Goal: Information Seeking & Learning: Learn about a topic

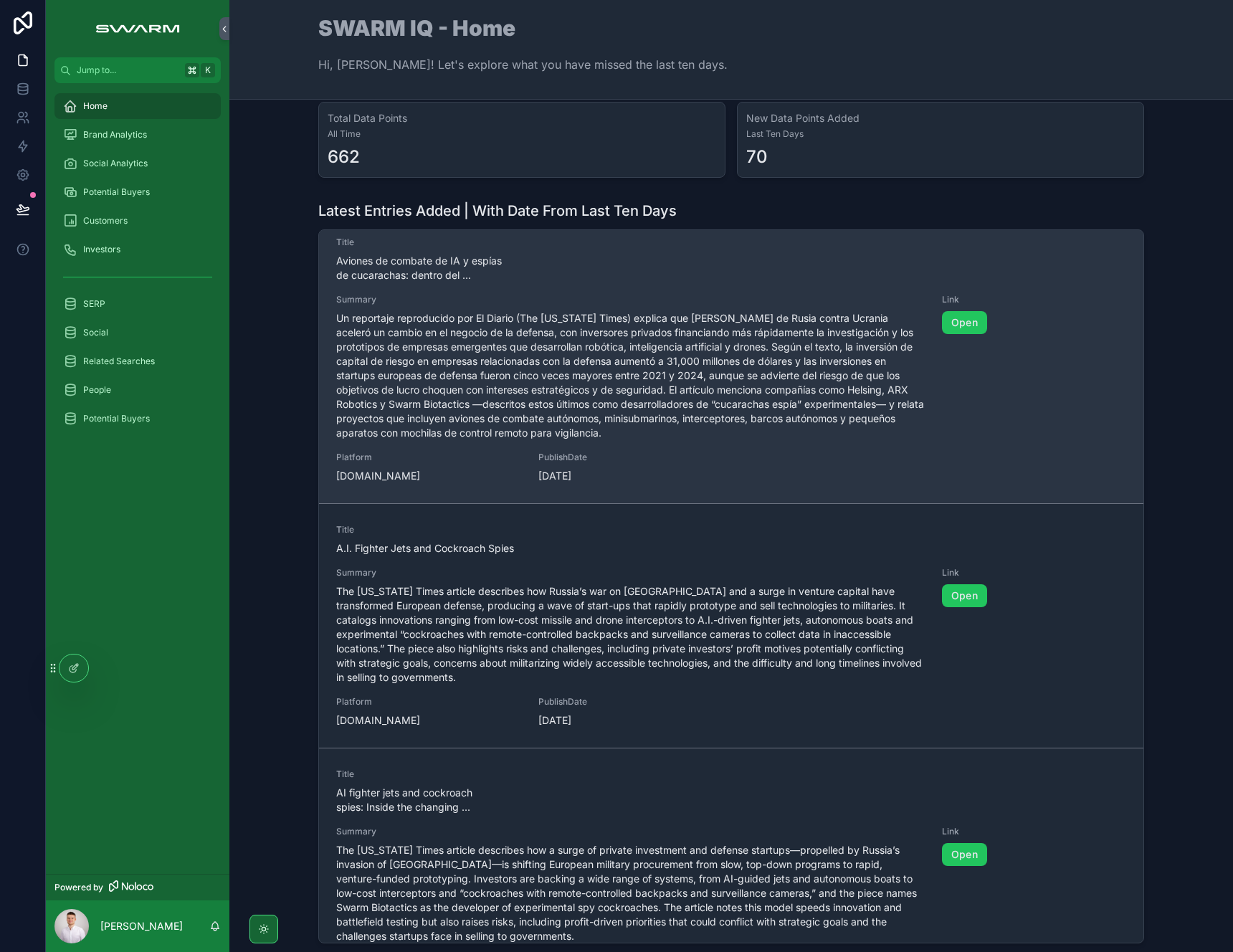
scroll to position [729, 0]
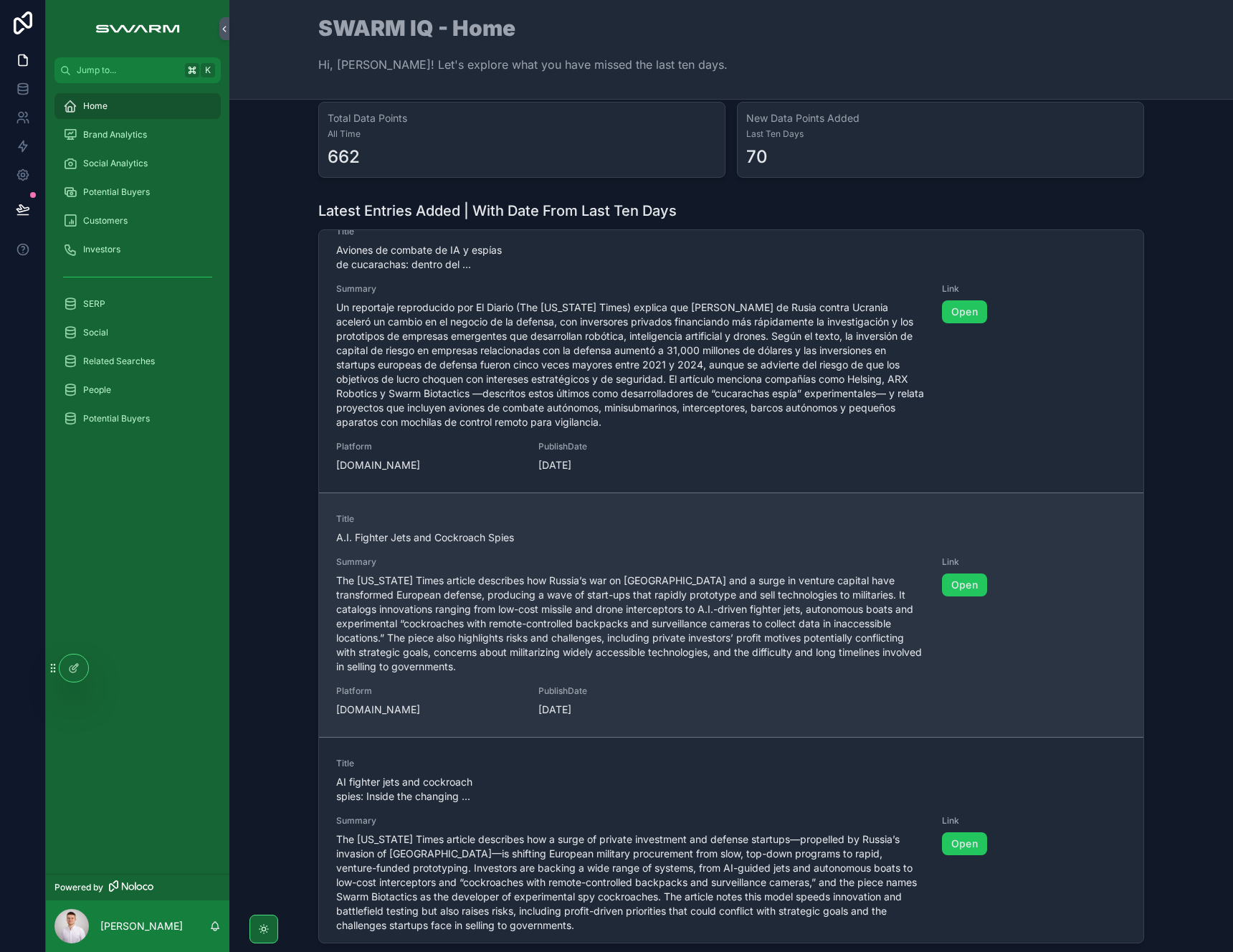
click at [381, 613] on span "The [US_STATE] Times article describes how Russia’s war on [GEOGRAPHIC_DATA] an…" at bounding box center [631, 623] width 589 height 100
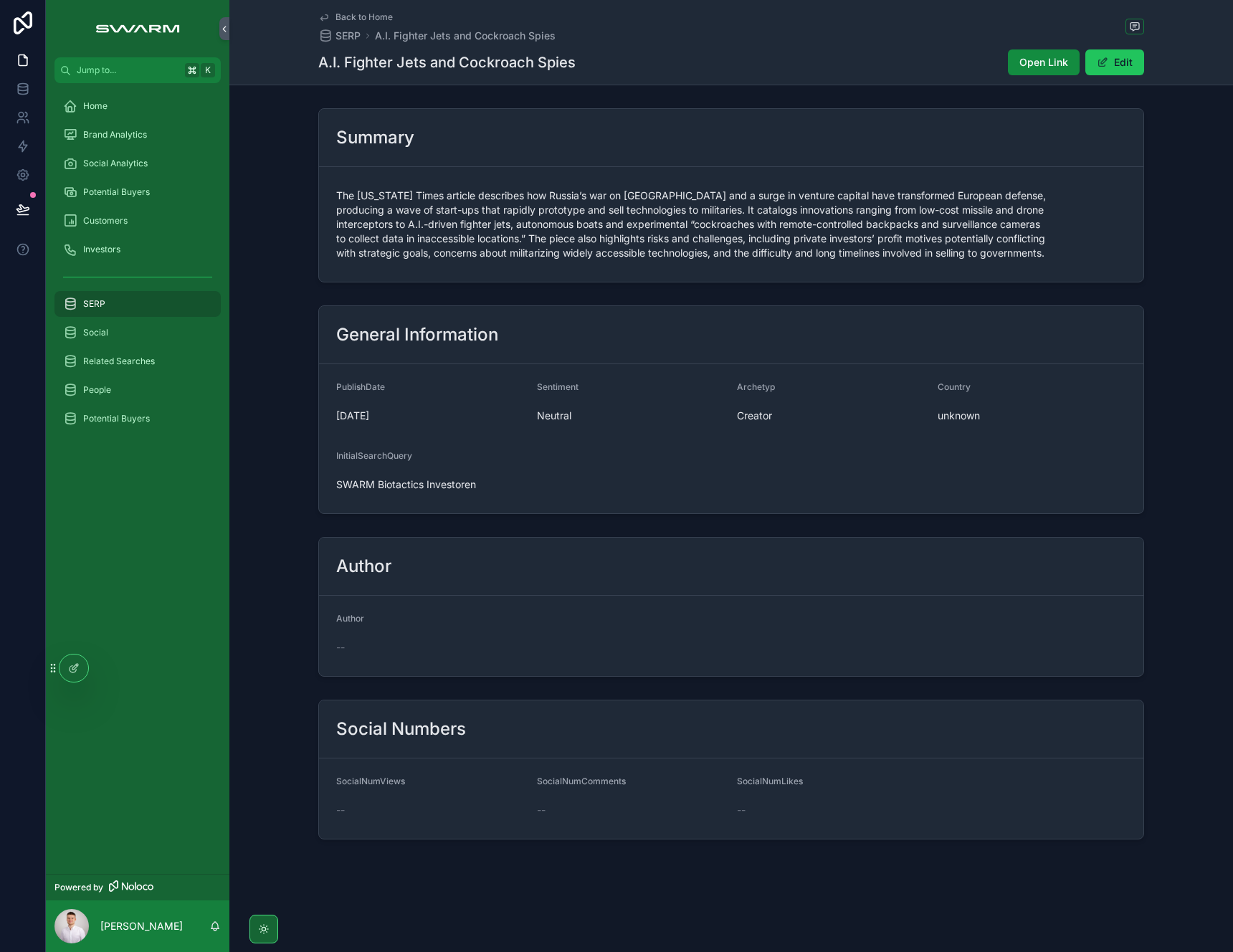
click at [274, 619] on div "Author Author --" at bounding box center [731, 607] width 1004 height 151
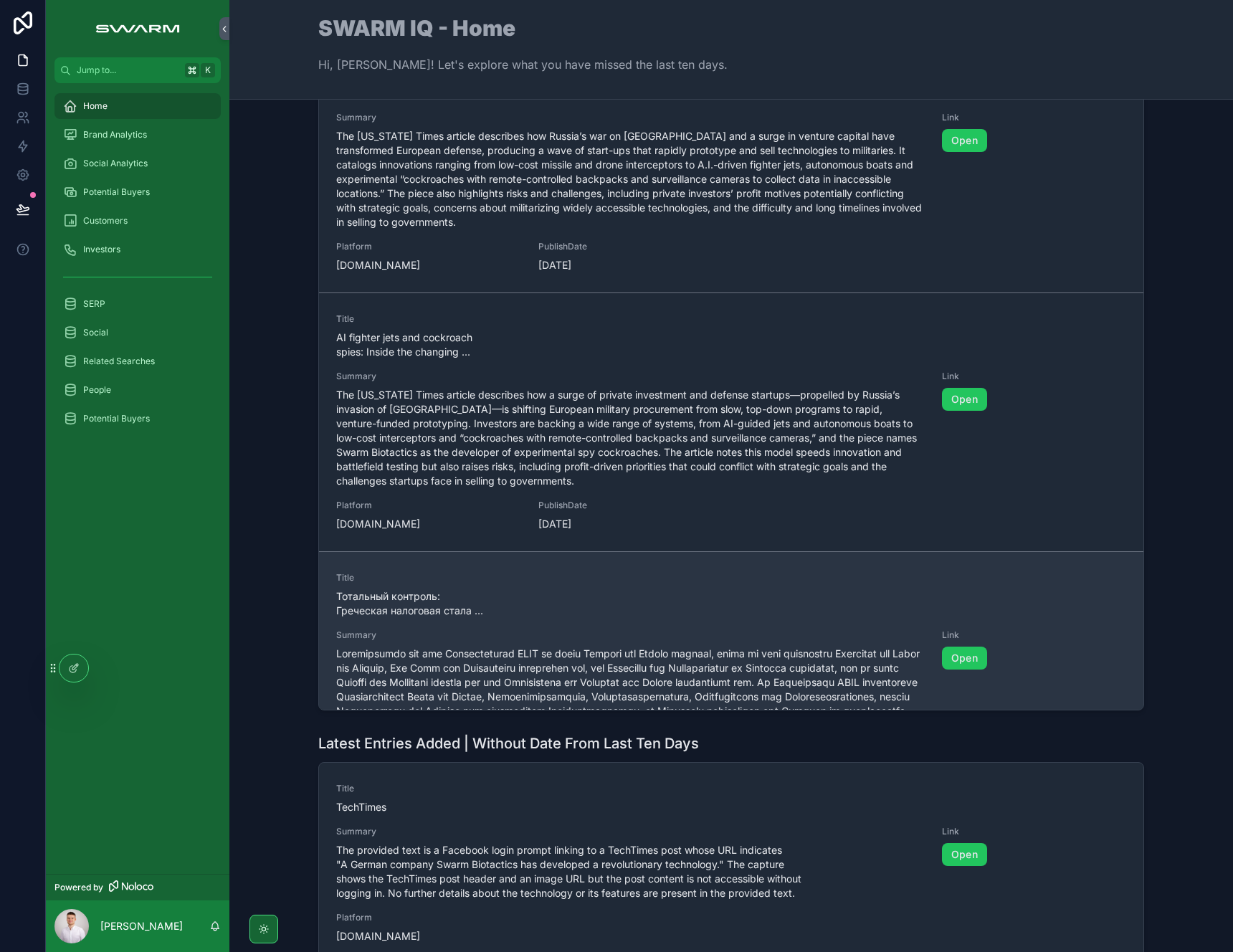
scroll to position [895, 0]
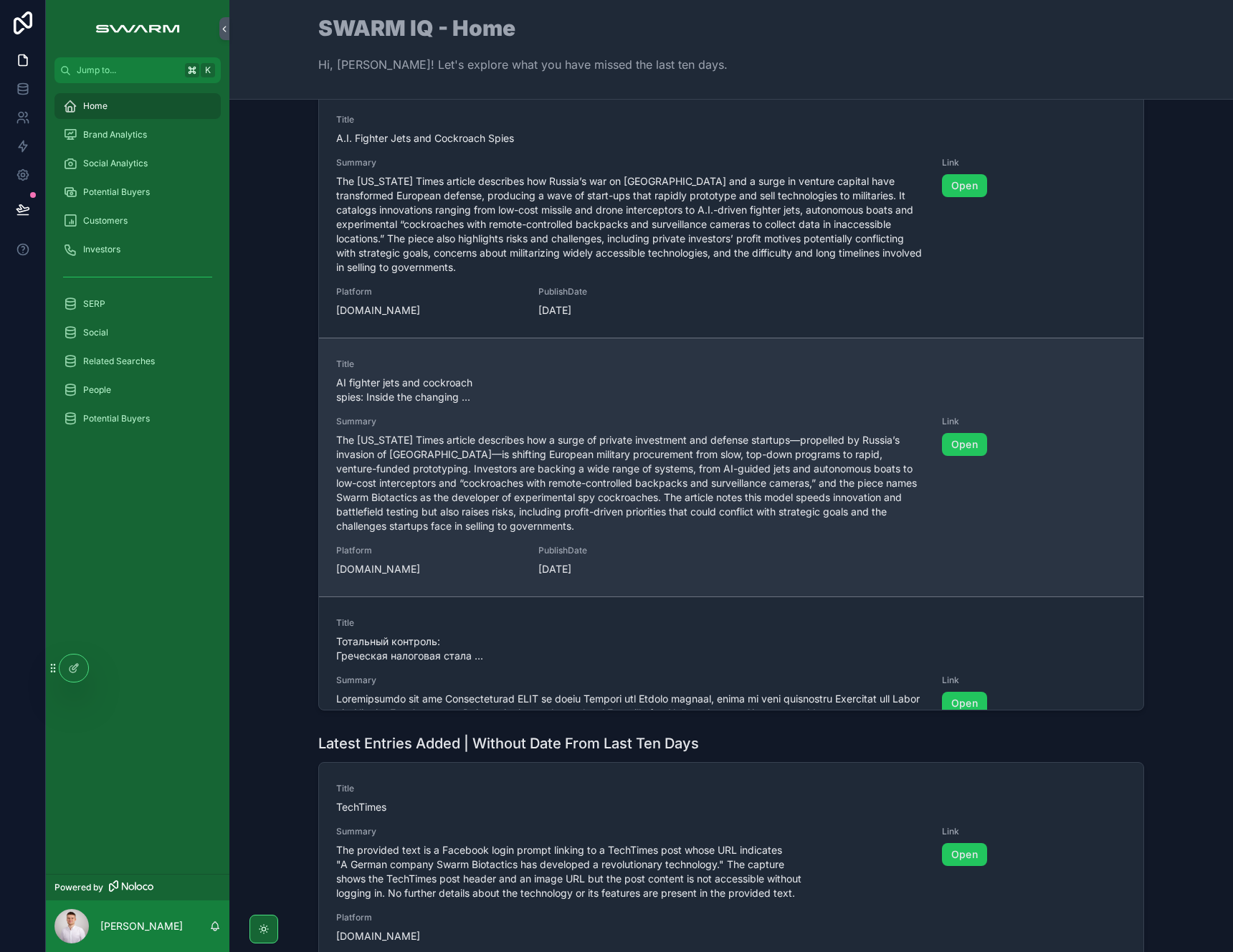
click at [427, 519] on span "The [US_STATE] Times article describes how a surge of private investment and de…" at bounding box center [631, 482] width 589 height 100
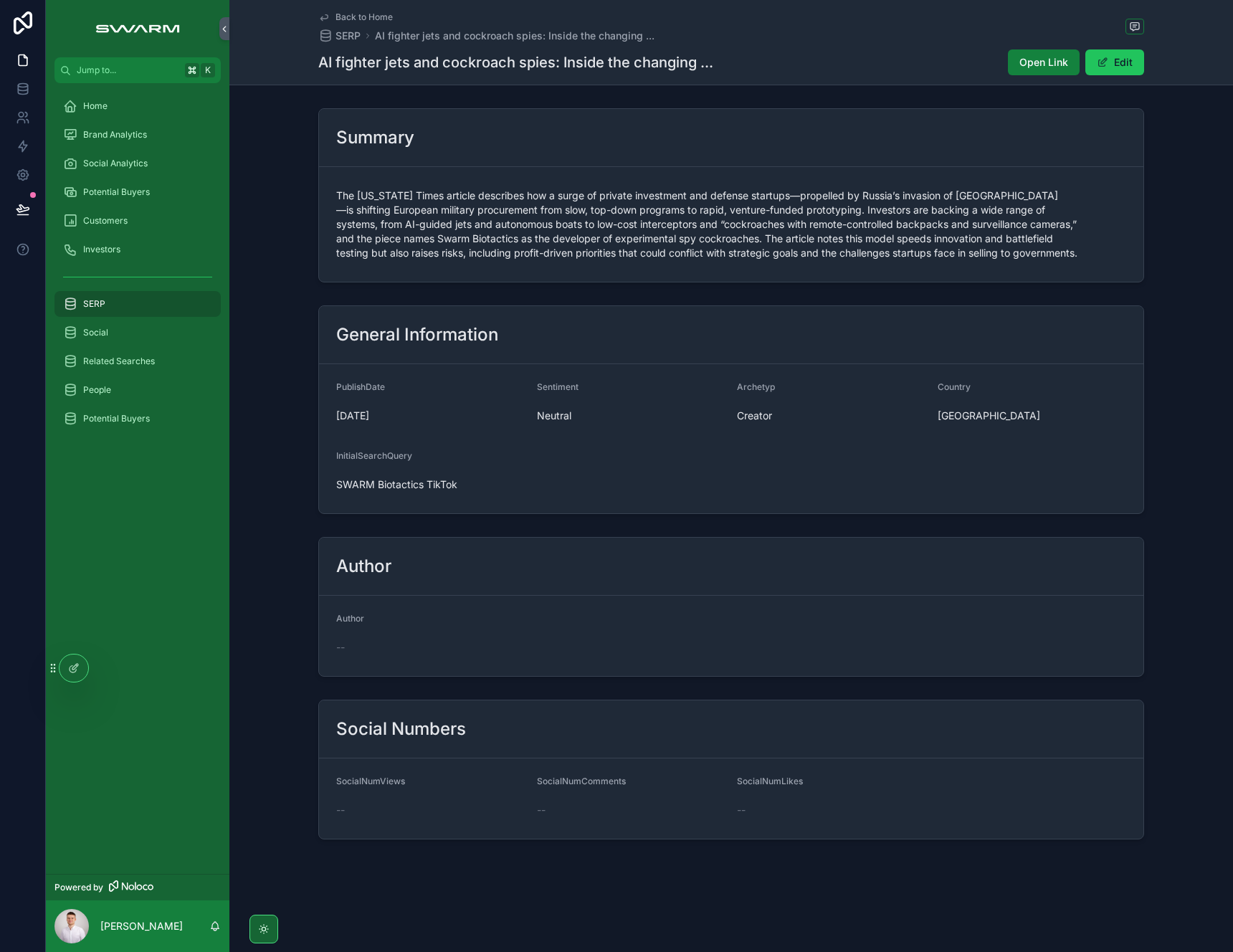
click at [1012, 66] on button "Open Link" at bounding box center [1044, 63] width 72 height 26
click at [150, 103] on div "Home" at bounding box center [137, 105] width 149 height 23
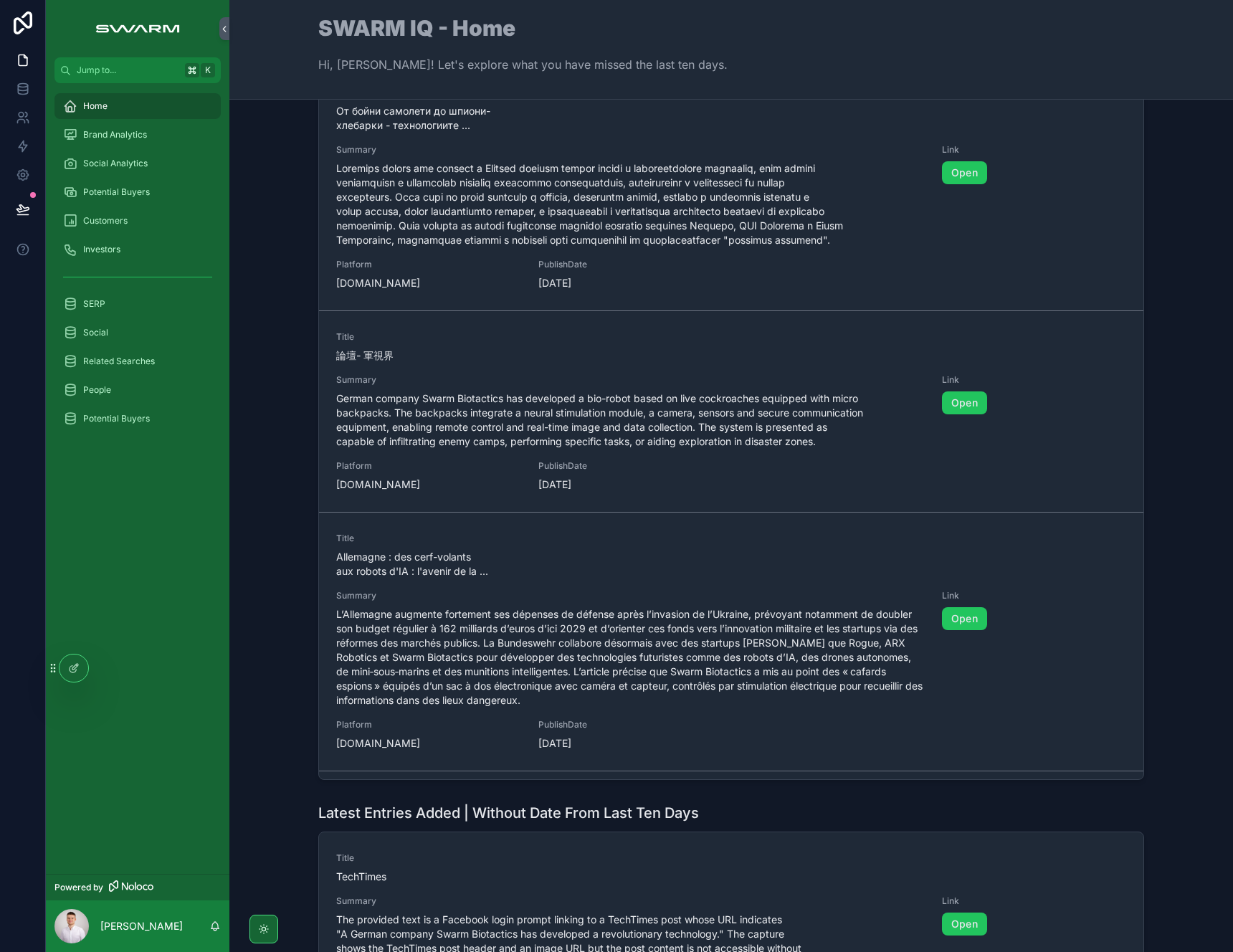
scroll to position [136, 0]
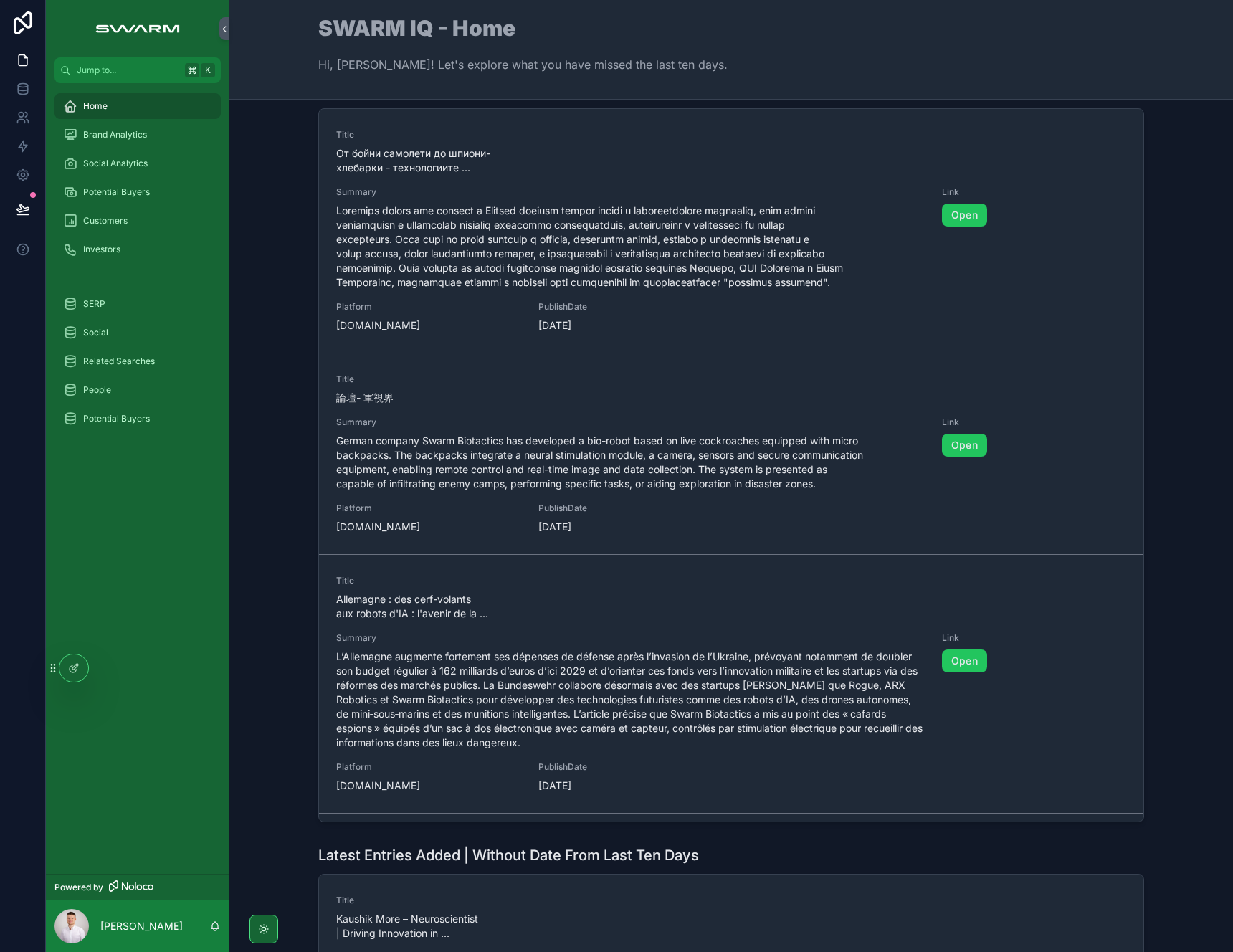
click at [253, 449] on div "Latest Entries Added | With Date From Last Ten Days Title От бойни самолети до …" at bounding box center [731, 451] width 981 height 754
click at [260, 458] on div "Latest Entries Added | With Date From Last Ten Days Title От бойни самолети до …" at bounding box center [731, 451] width 981 height 754
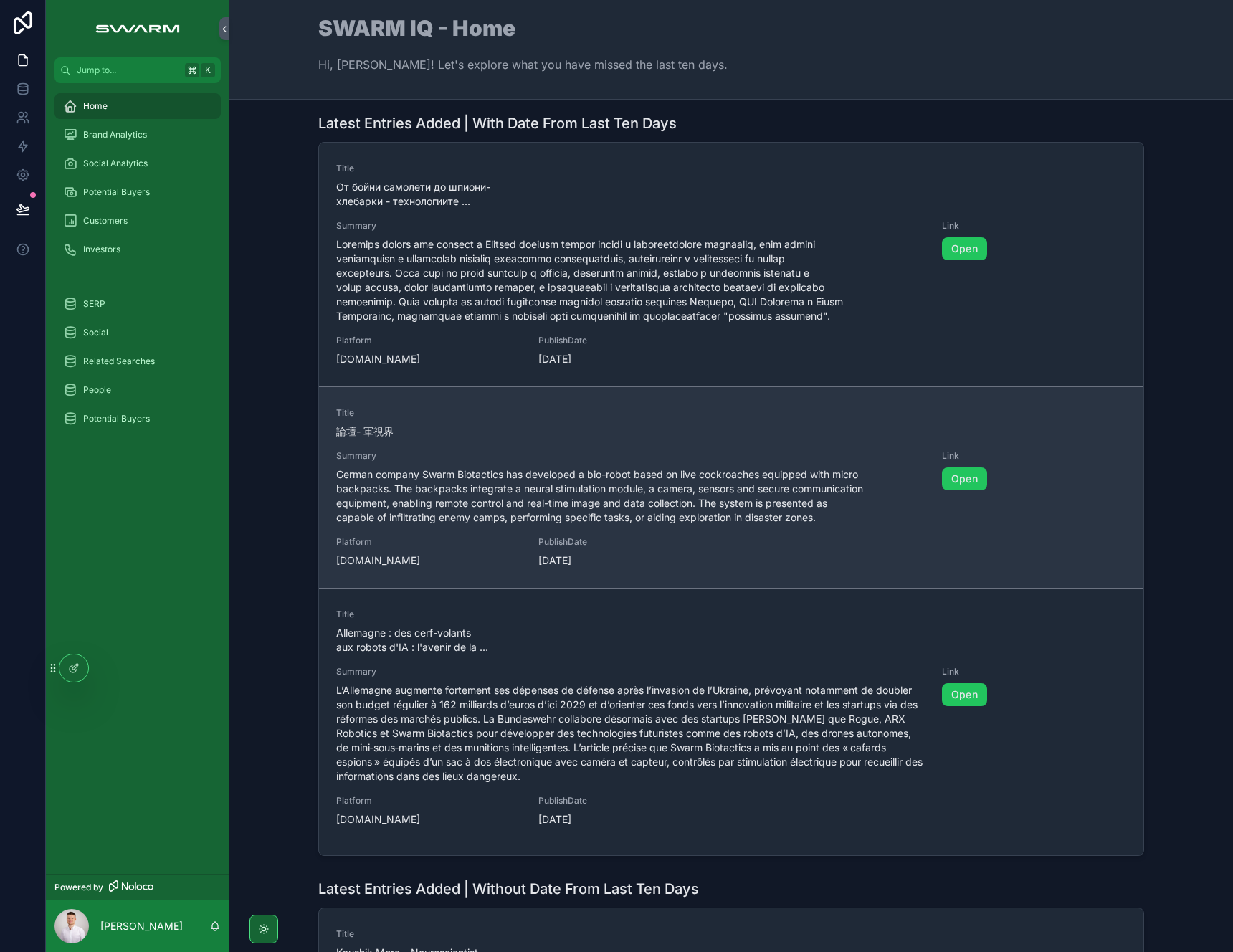
scroll to position [0, 0]
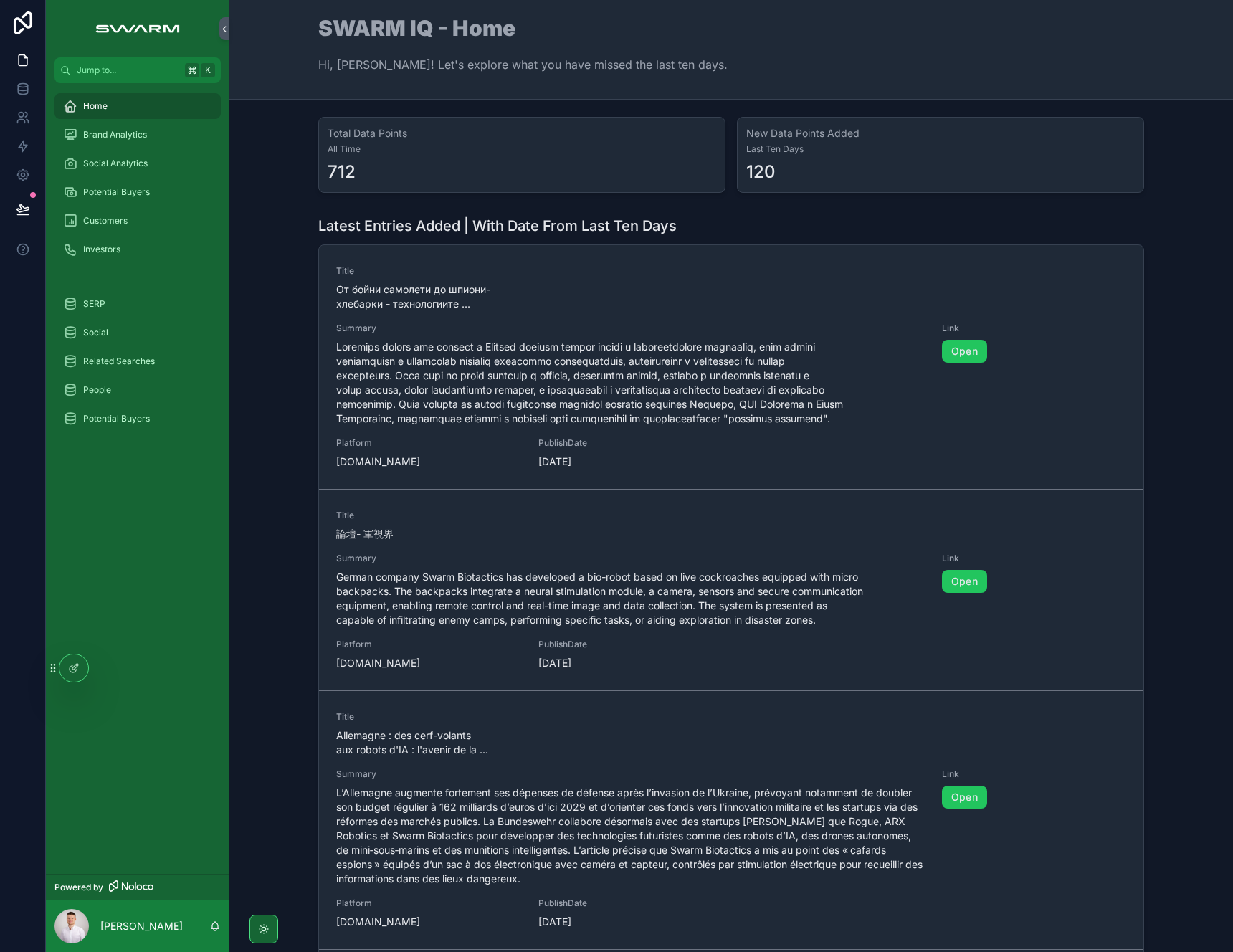
click at [286, 217] on div "Latest Entries Added | With Date From Last Ten Days Title От бойни самолети до …" at bounding box center [731, 587] width 981 height 754
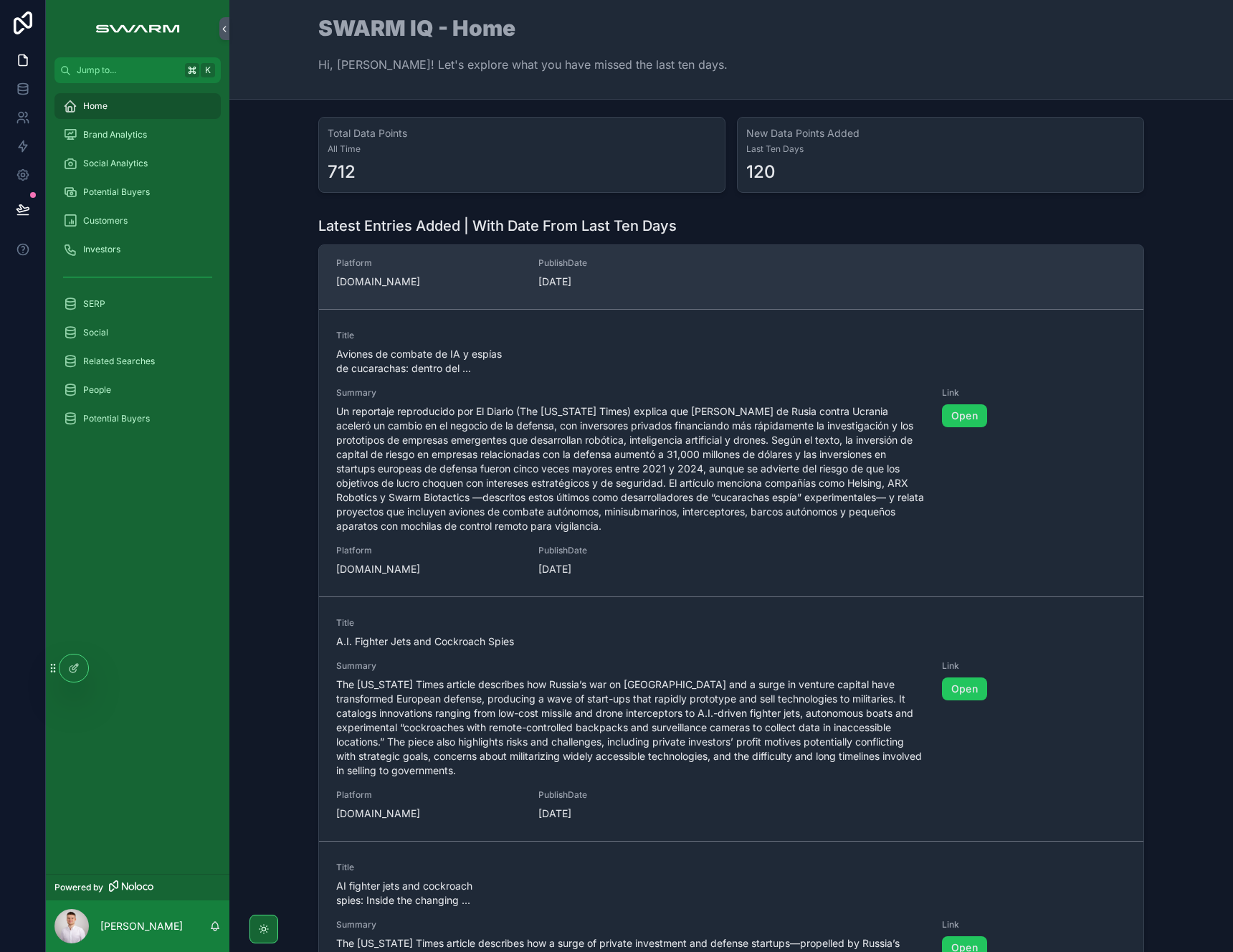
scroll to position [881, 0]
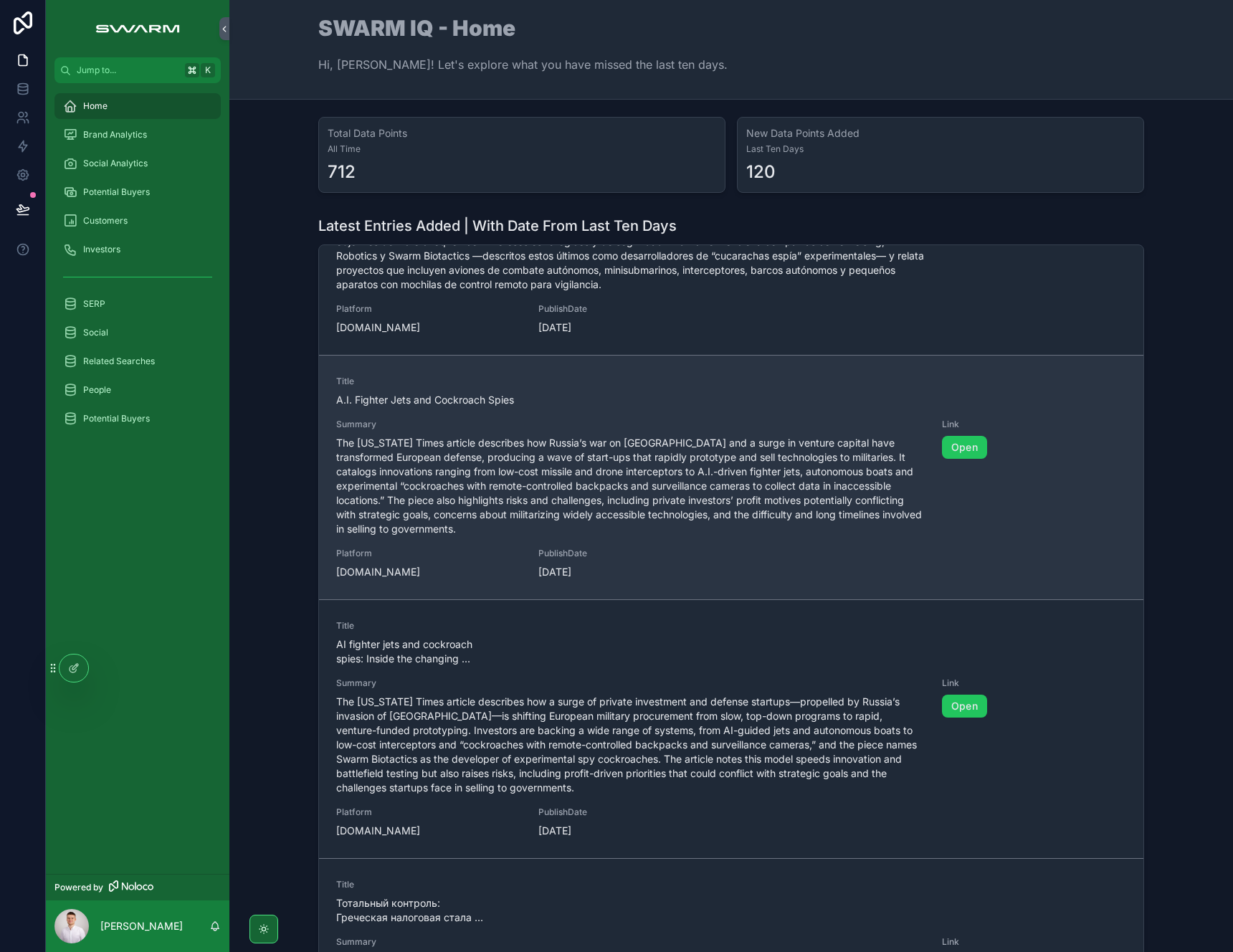
click at [492, 505] on span "The [US_STATE] Times article describes how Russia’s war on [GEOGRAPHIC_DATA] an…" at bounding box center [631, 485] width 589 height 100
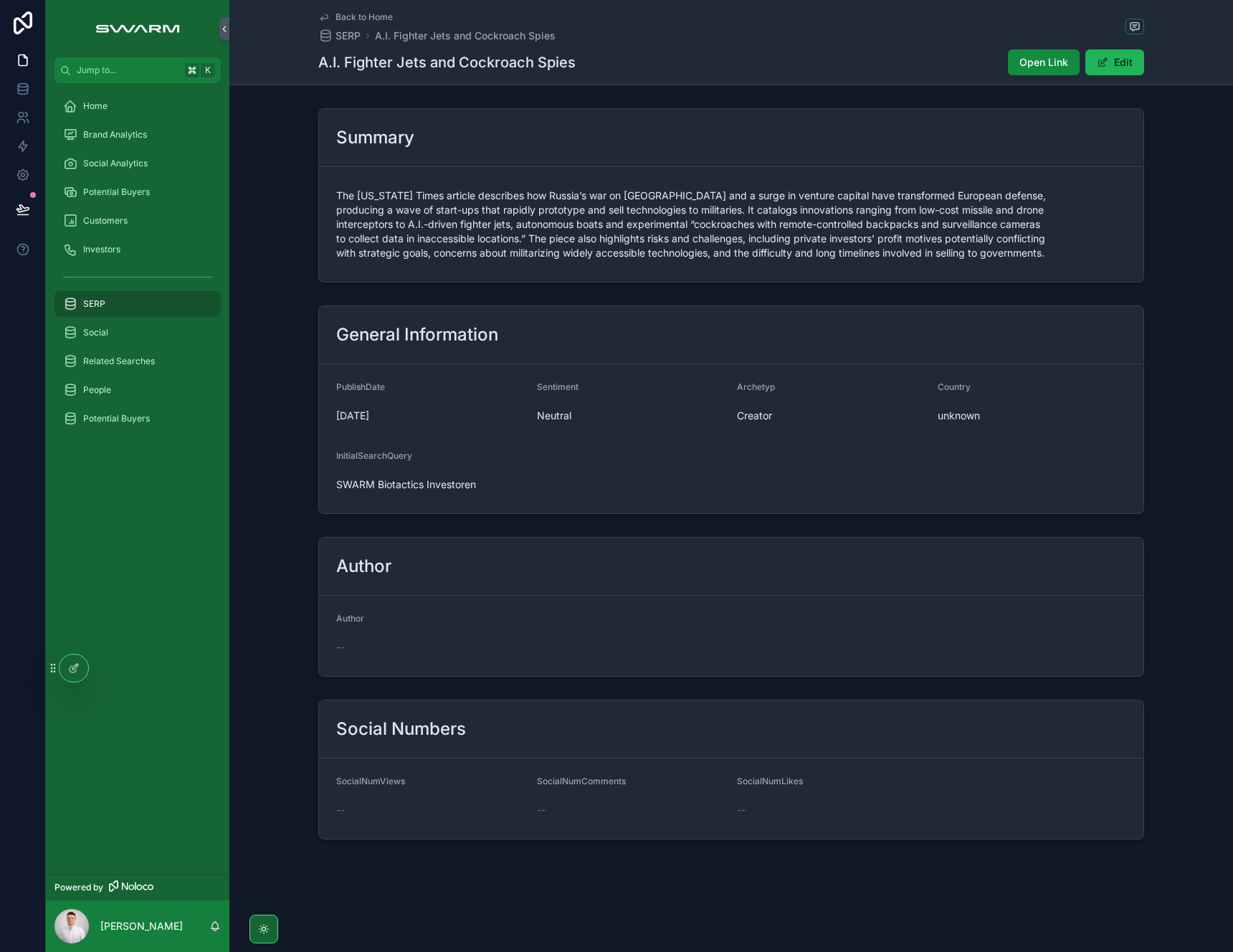
click at [1108, 67] on span "scrollable content" at bounding box center [1103, 63] width 12 height 12
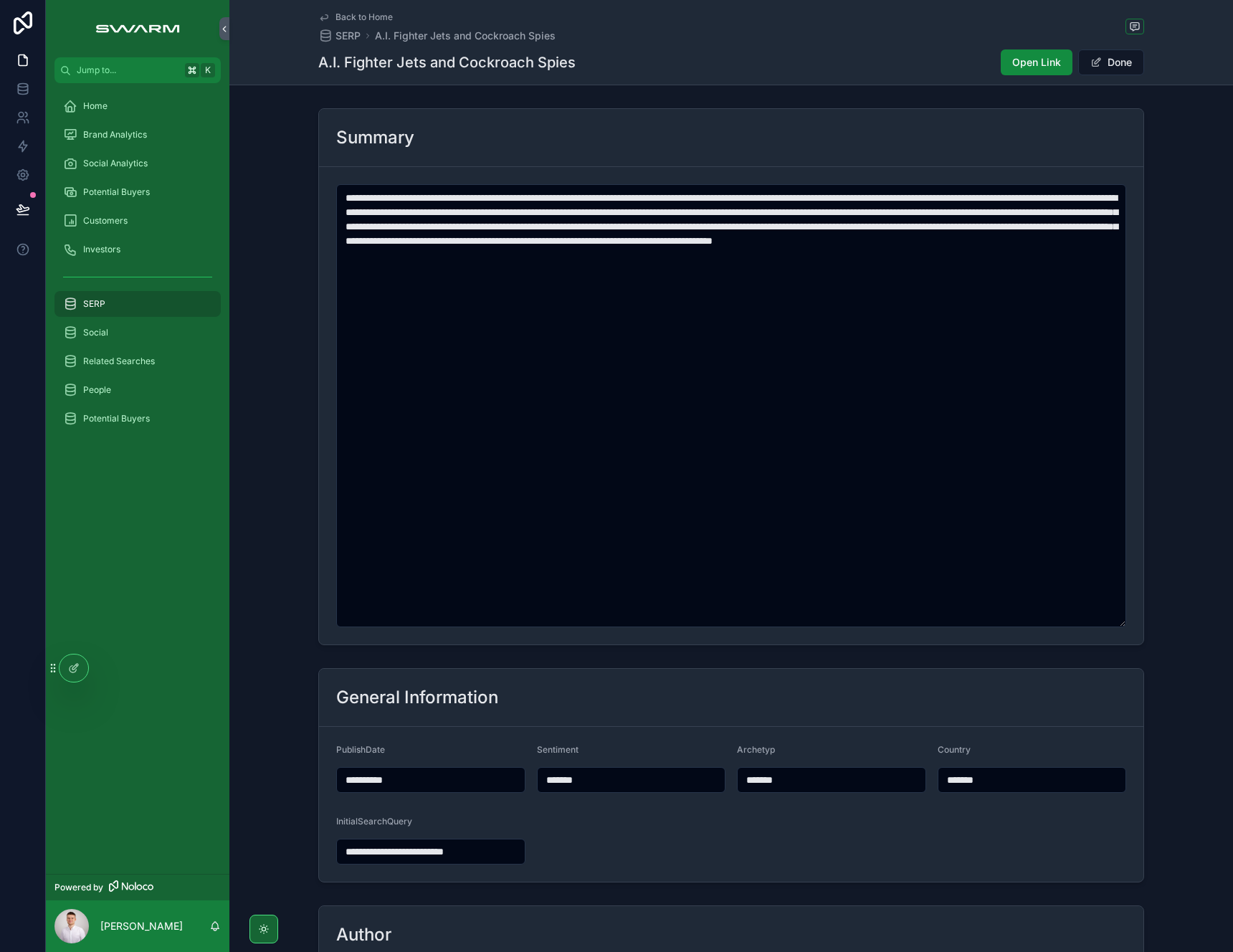
drag, startPoint x: 1008, startPoint y: 778, endPoint x: 843, endPoint y: 776, distance: 165.0
click at [843, 776] on form "**********" at bounding box center [731, 805] width 825 height 155
type input "*******"
click at [1100, 65] on button "Done" at bounding box center [1112, 63] width 66 height 26
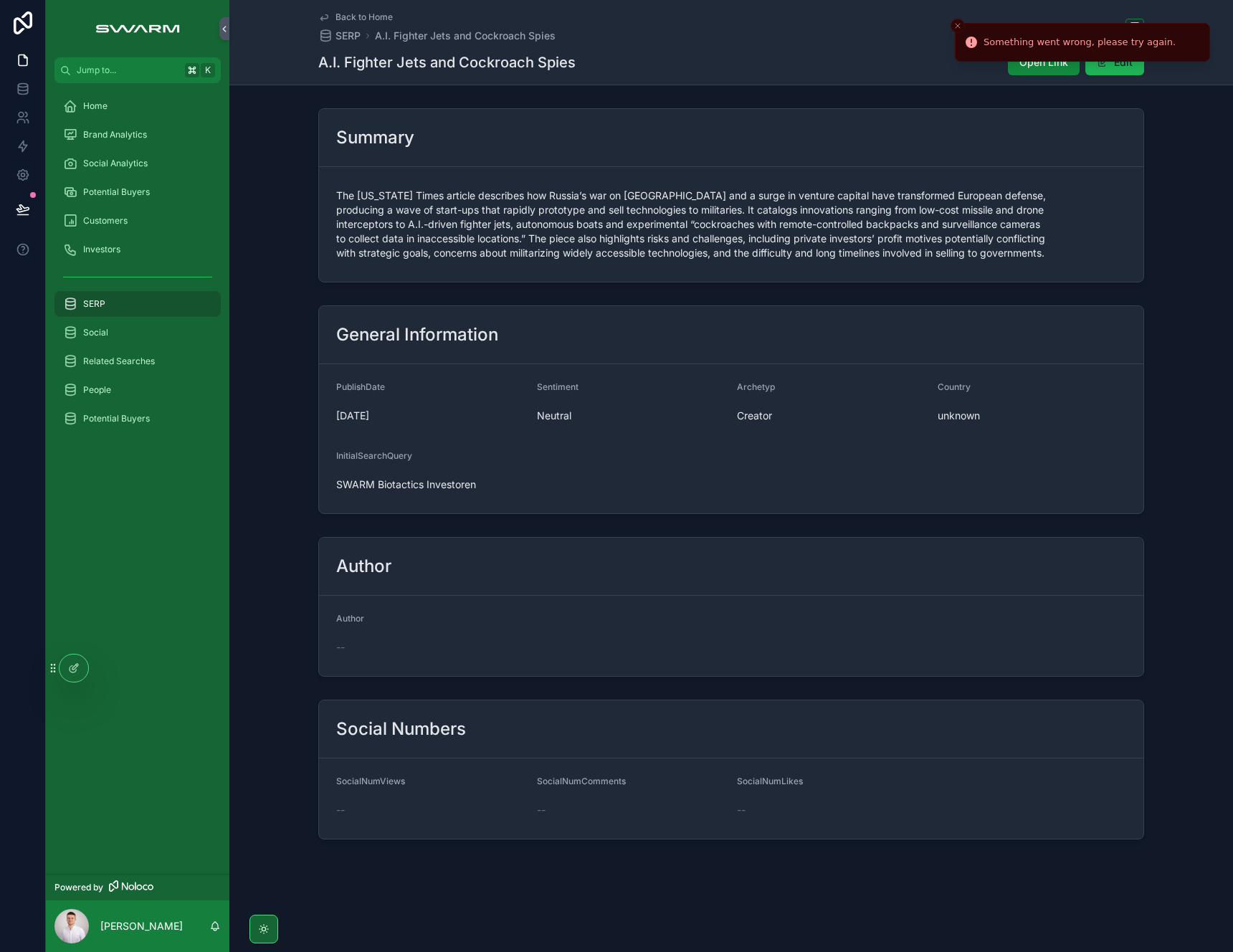
click at [1111, 68] on button "Edit" at bounding box center [1115, 63] width 59 height 26
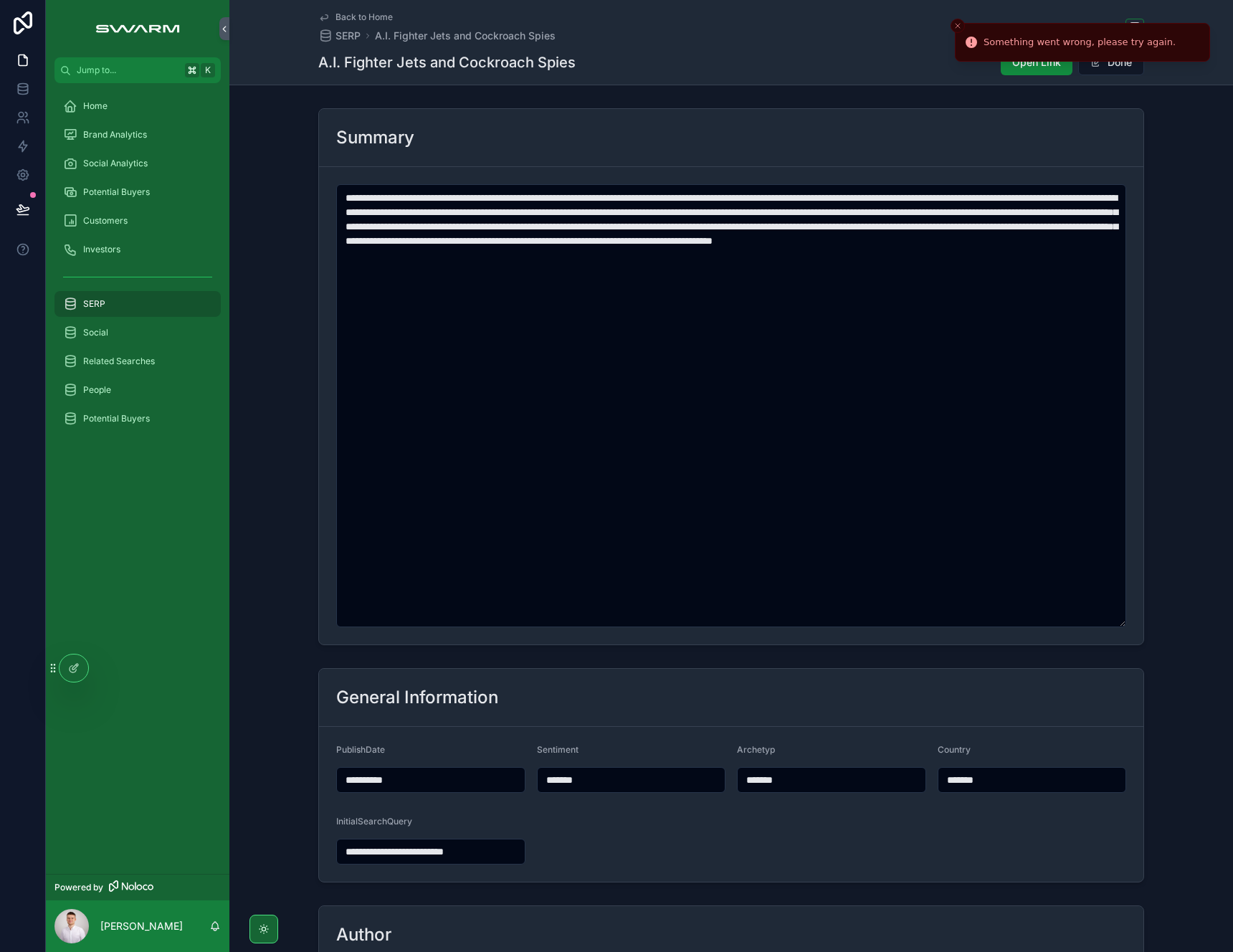
click at [988, 781] on input "*******" at bounding box center [1032, 780] width 188 height 20
click at [965, 835] on form "**********" at bounding box center [731, 805] width 825 height 155
type input "*******"
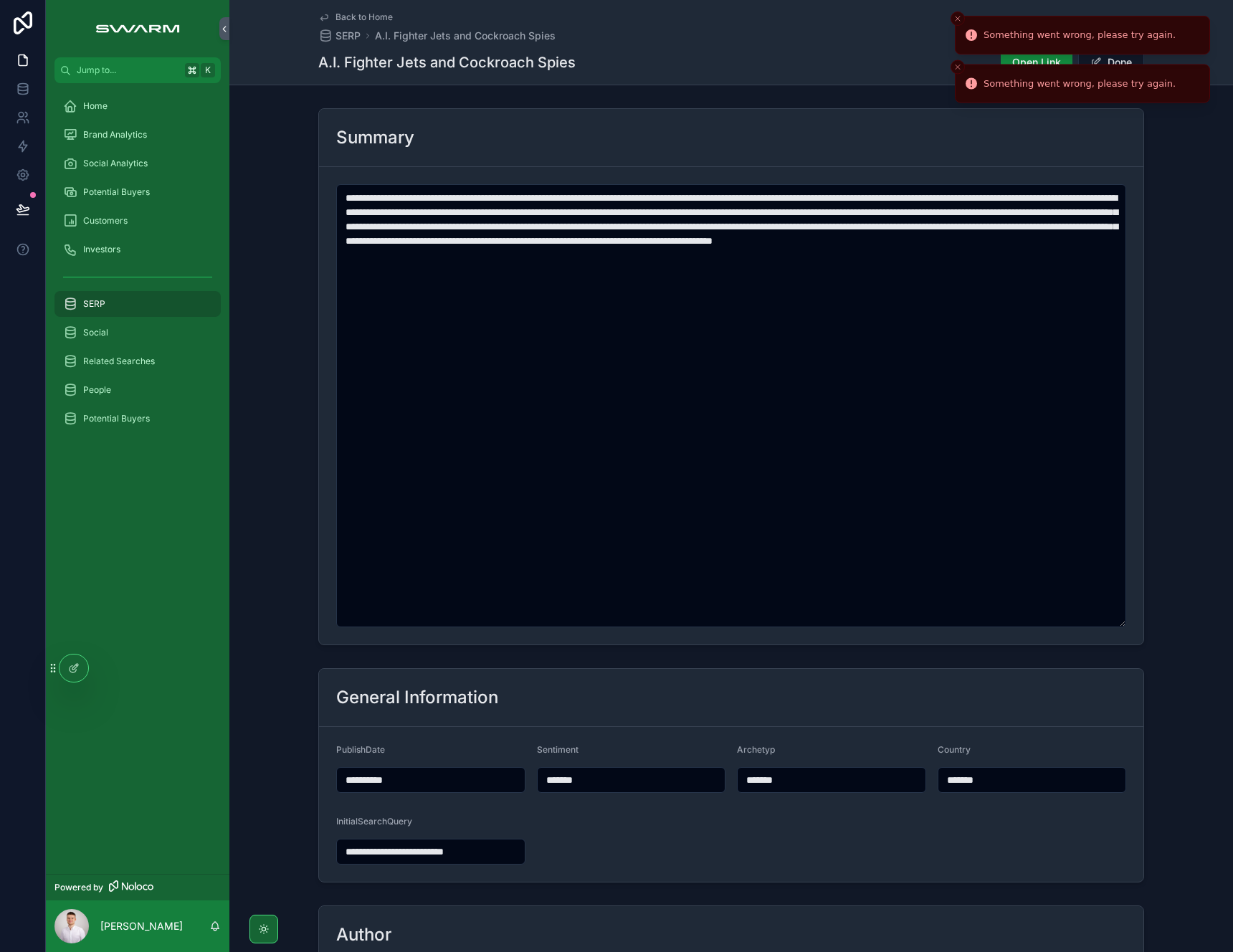
click at [958, 19] on line "Close toast" at bounding box center [957, 19] width 4 height 4
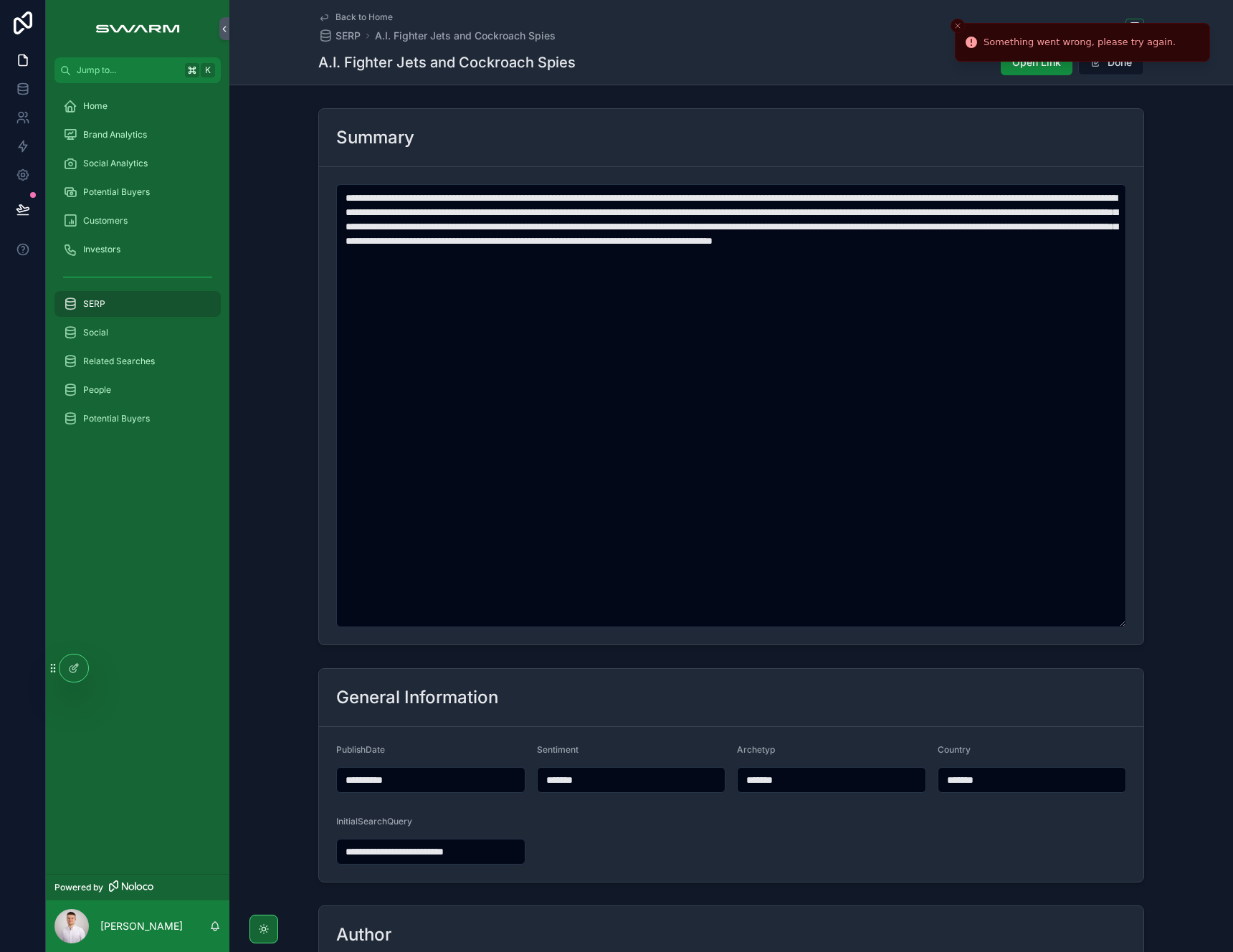
click at [958, 19] on button "Close toast" at bounding box center [957, 26] width 14 height 14
click at [1109, 61] on button "Done" at bounding box center [1112, 63] width 66 height 26
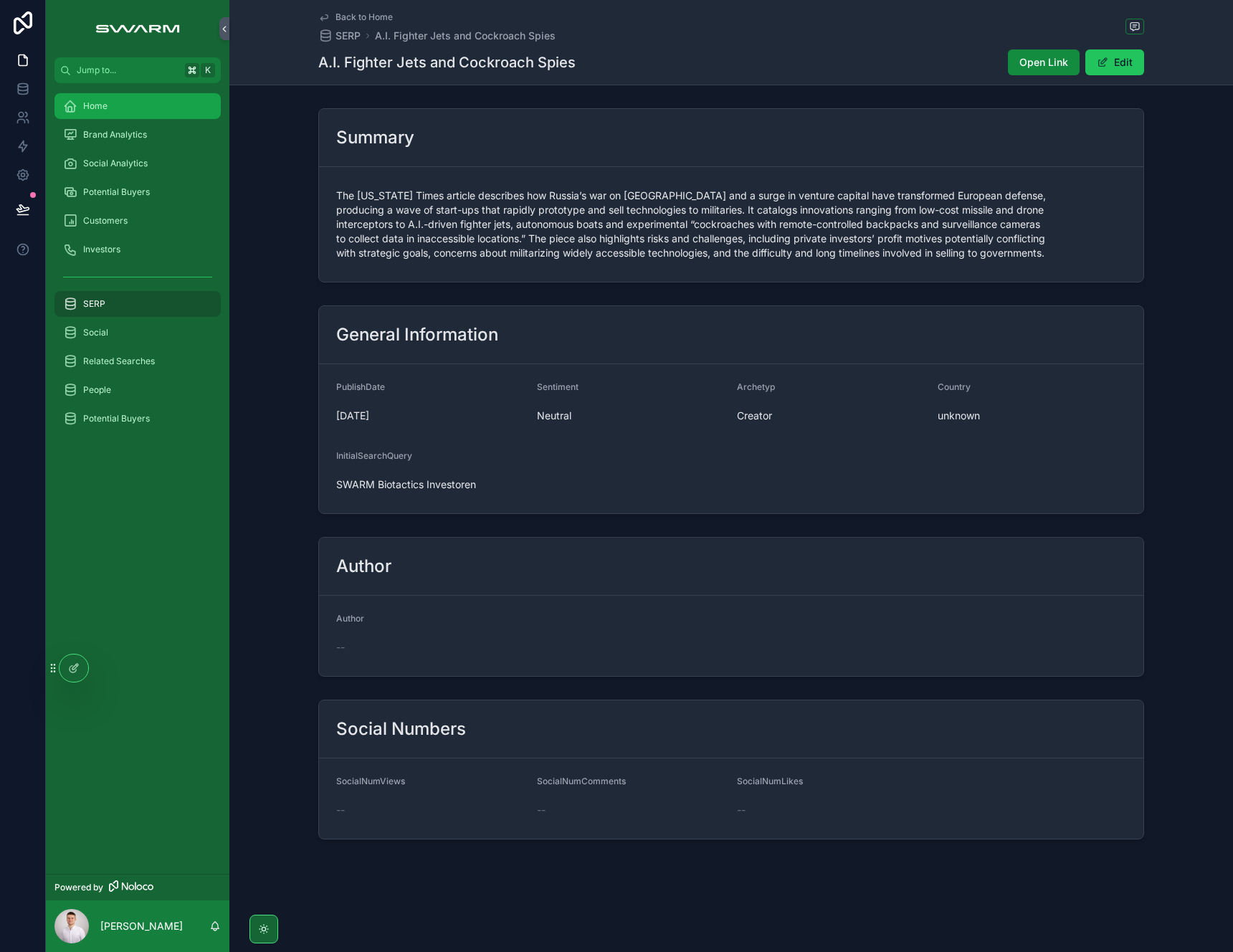
click at [124, 98] on div "Home" at bounding box center [137, 105] width 149 height 23
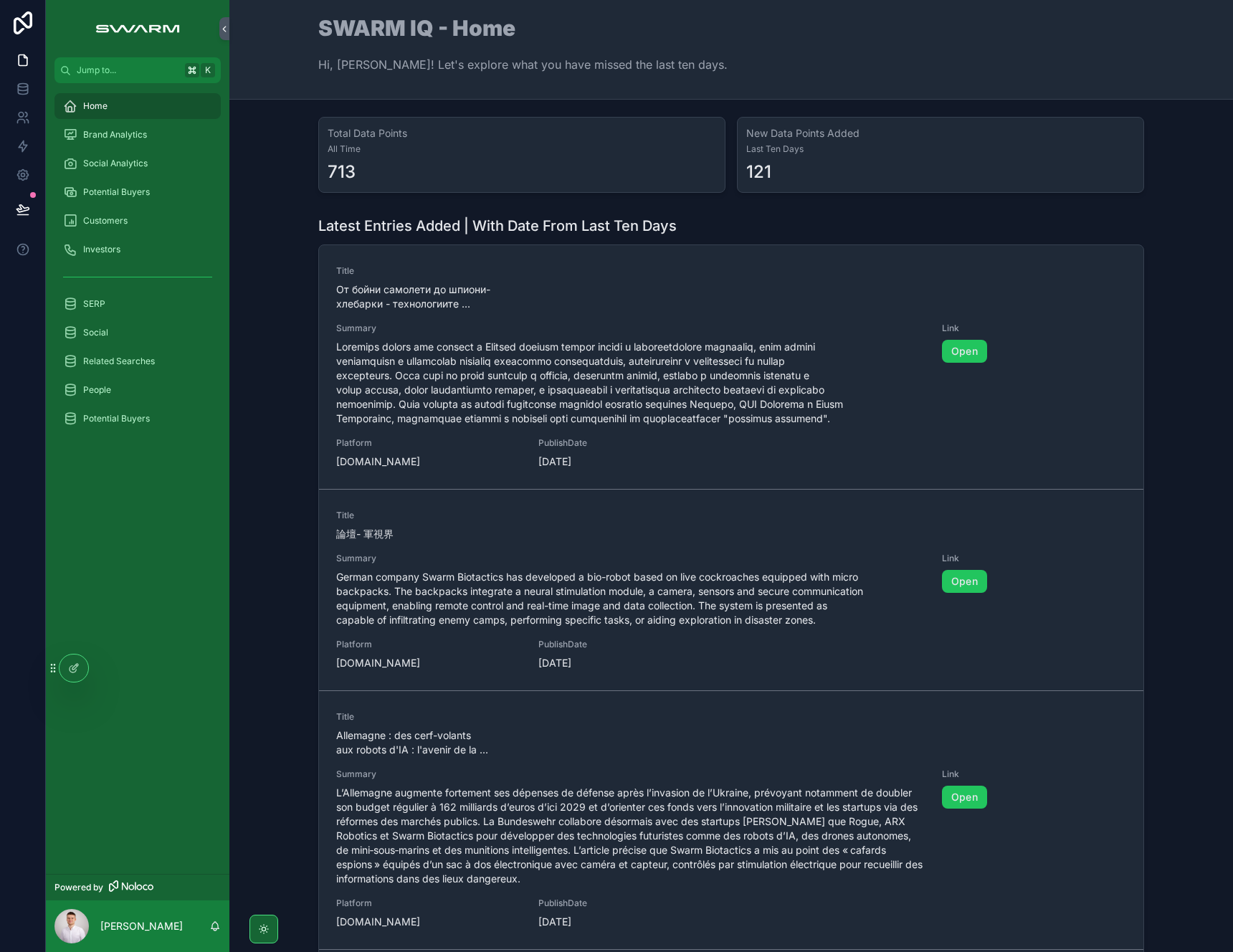
click at [134, 100] on div "Home" at bounding box center [137, 105] width 149 height 23
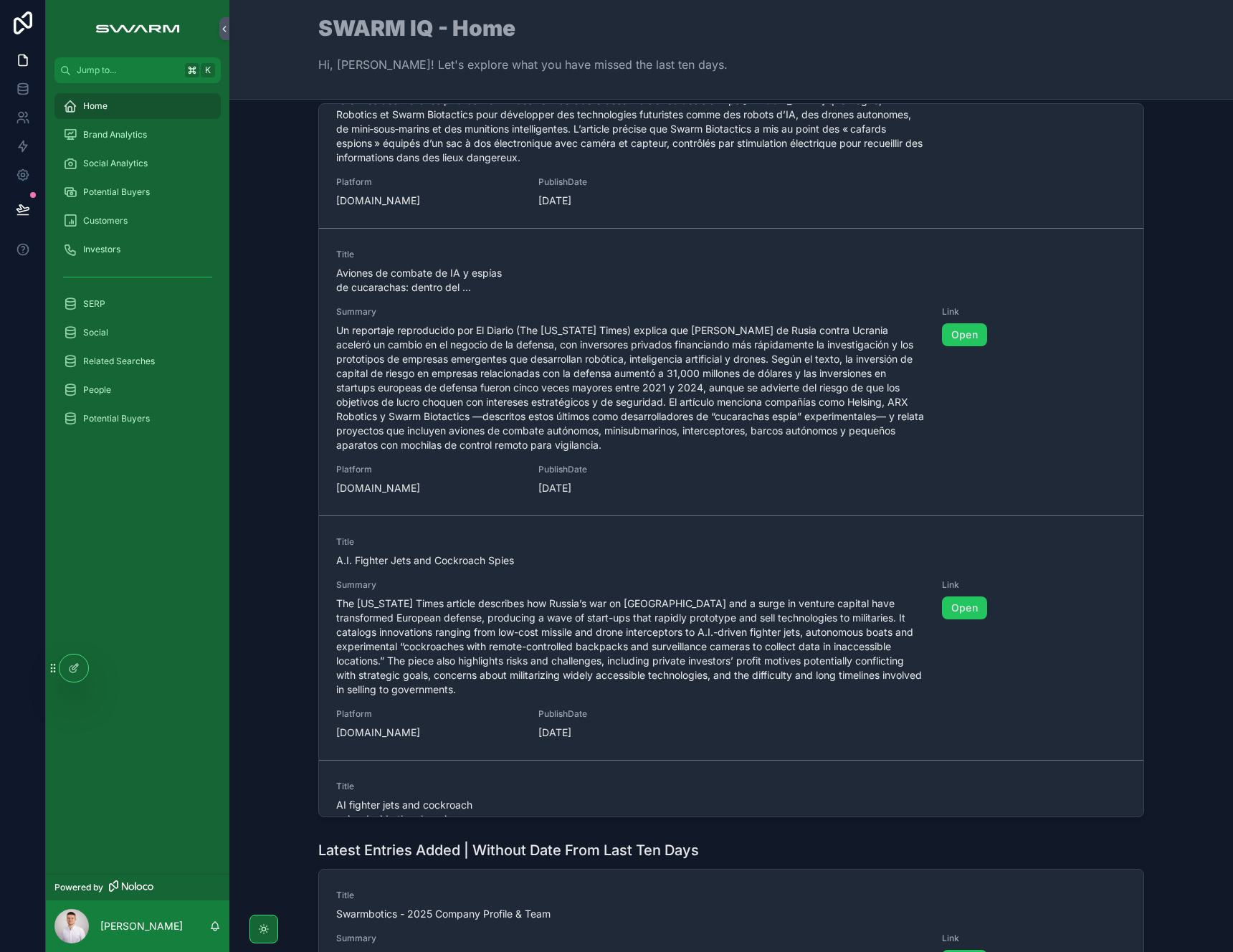
scroll to position [1057, 0]
click at [116, 289] on div "SERP" at bounding box center [137, 303] width 183 height 29
click at [126, 307] on div "SERP" at bounding box center [137, 303] width 149 height 23
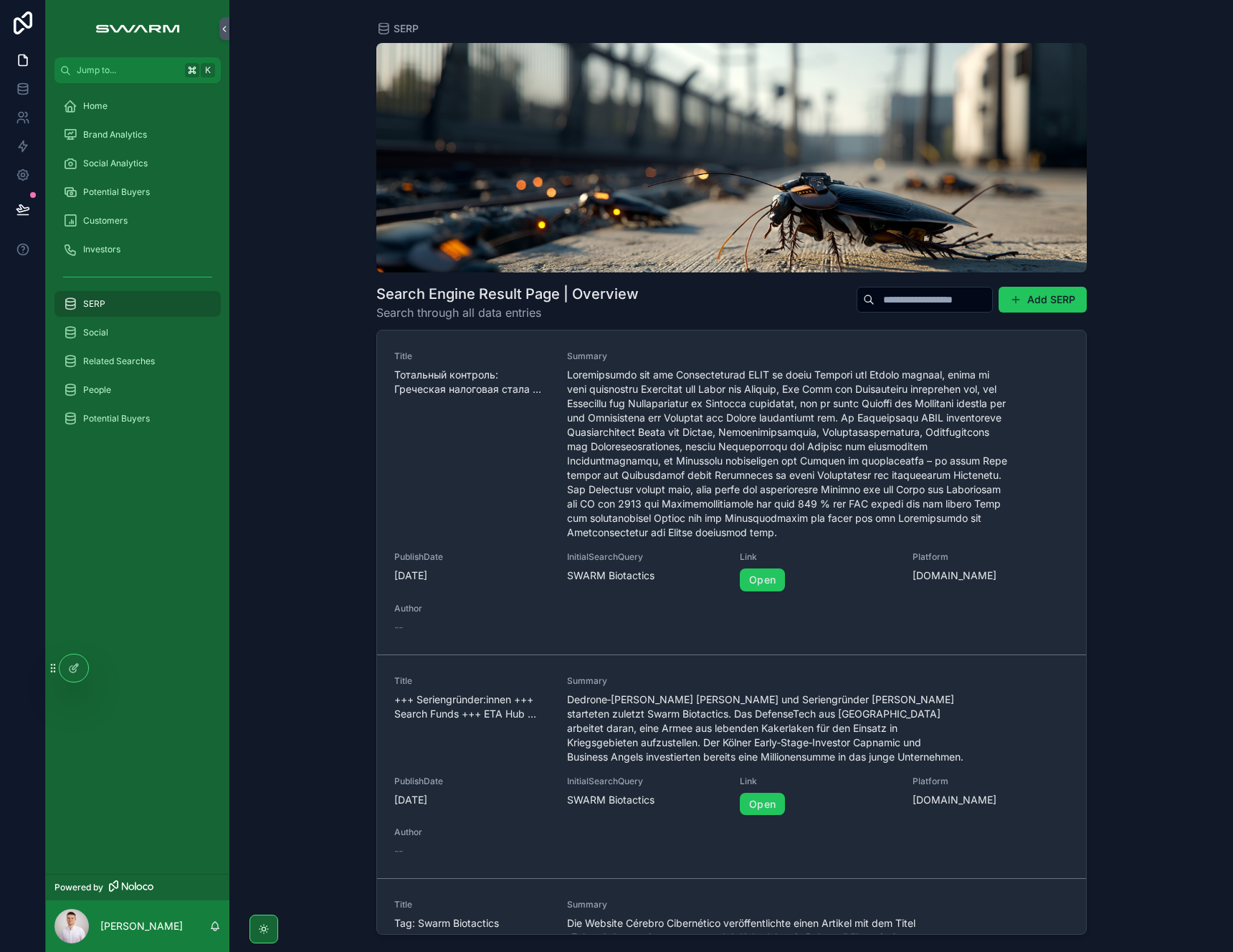
click at [906, 305] on input "scrollable content" at bounding box center [933, 299] width 117 height 20
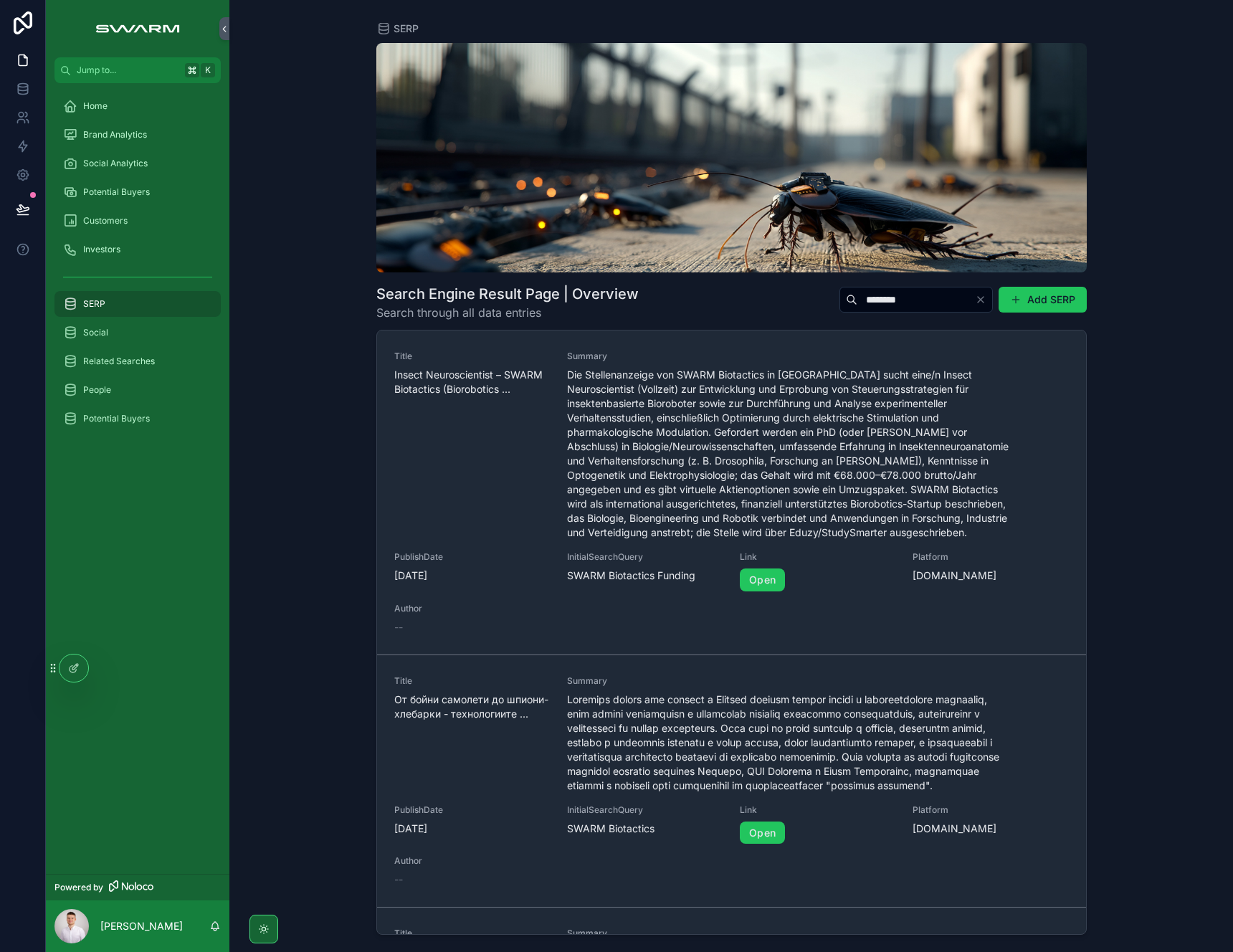
type input "********"
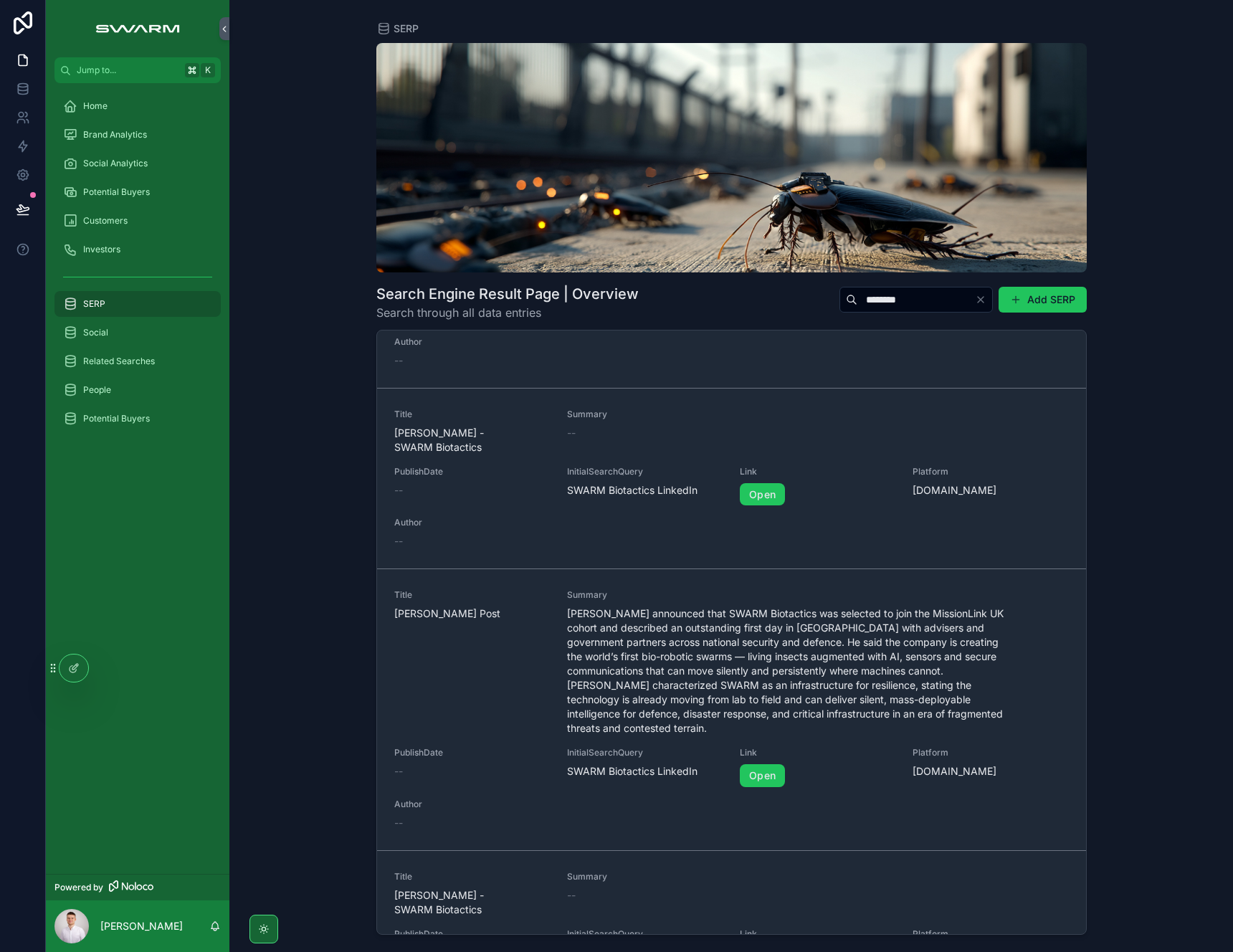
scroll to position [1914, 0]
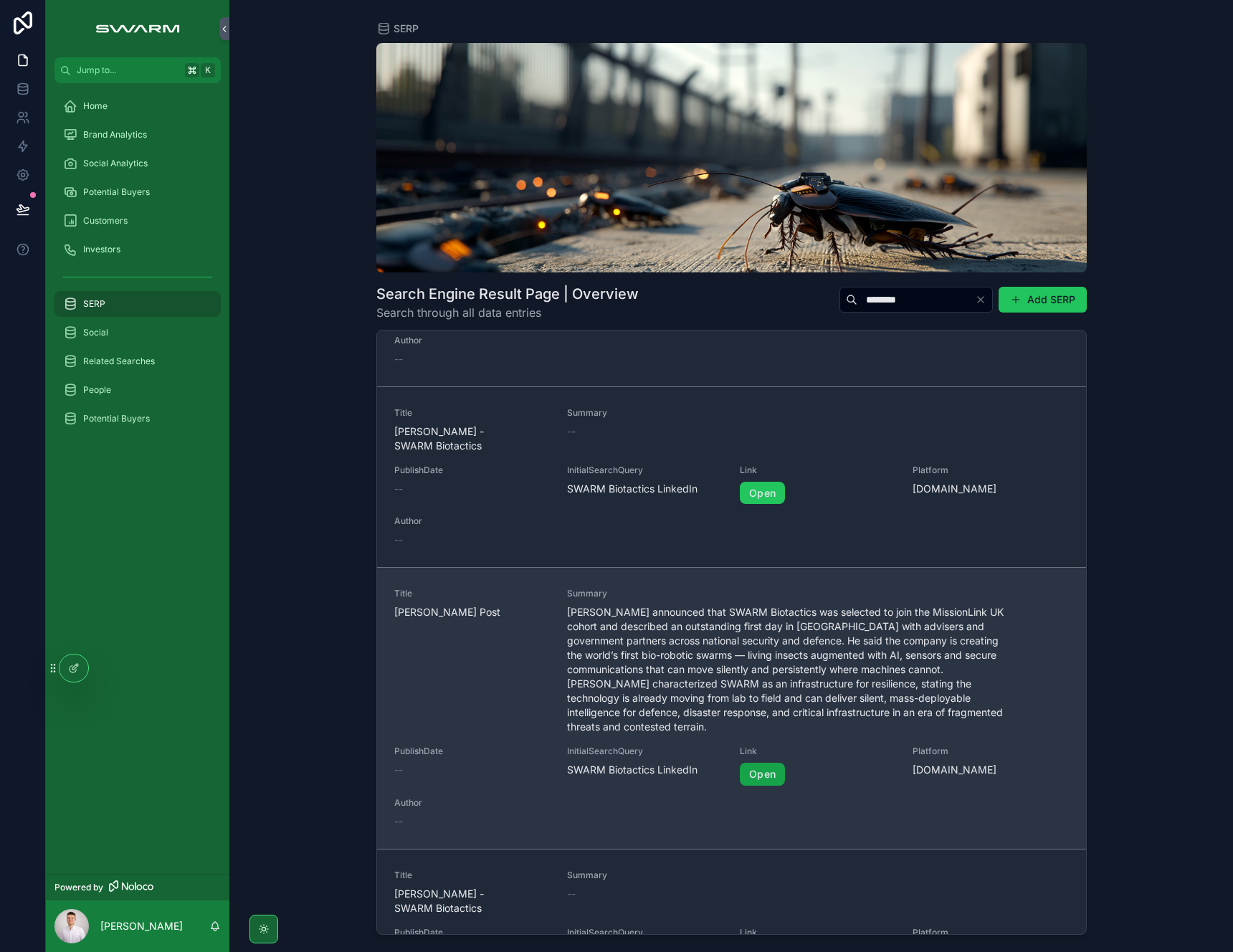
click at [744, 763] on link "Open" at bounding box center [762, 774] width 45 height 23
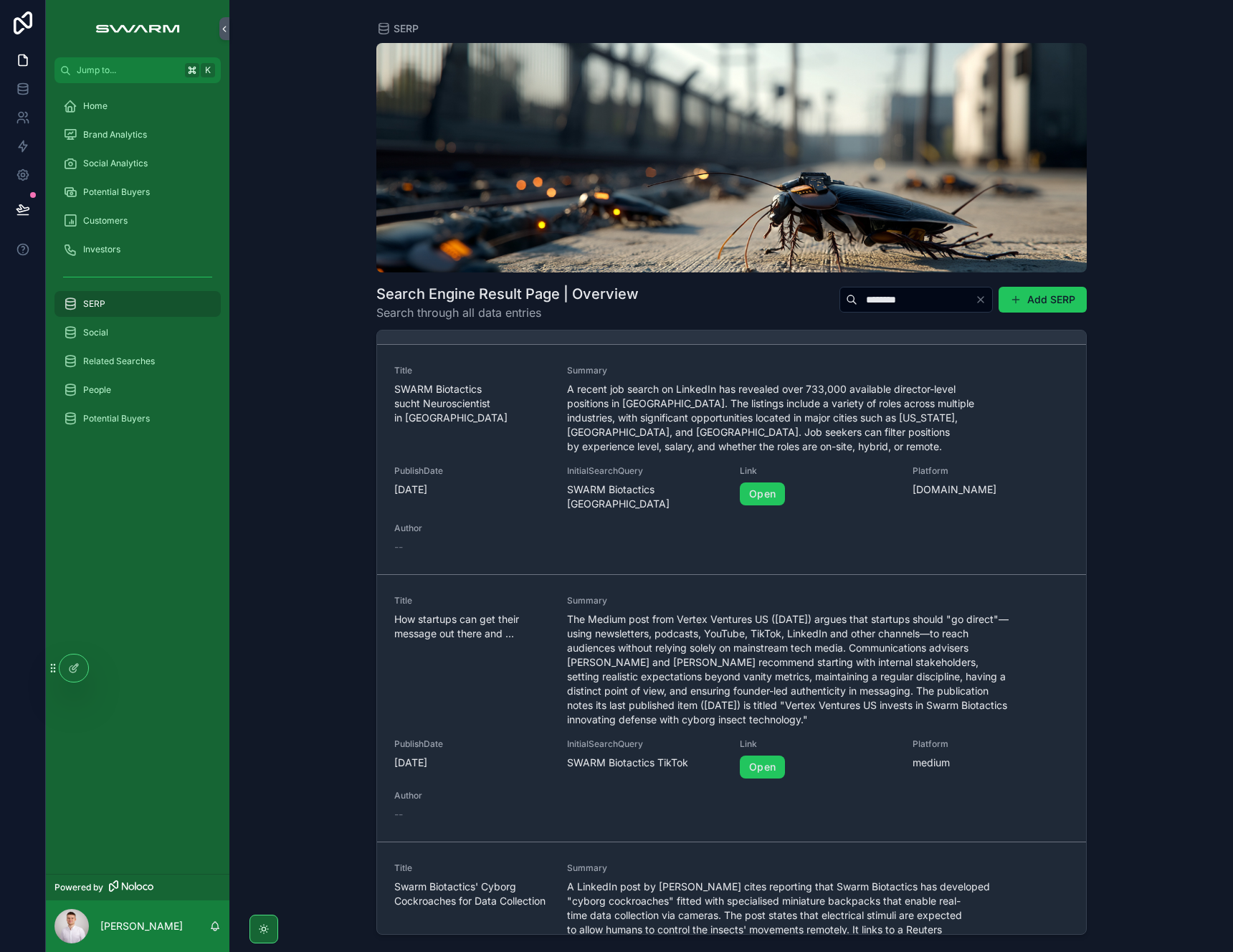
scroll to position [0, 0]
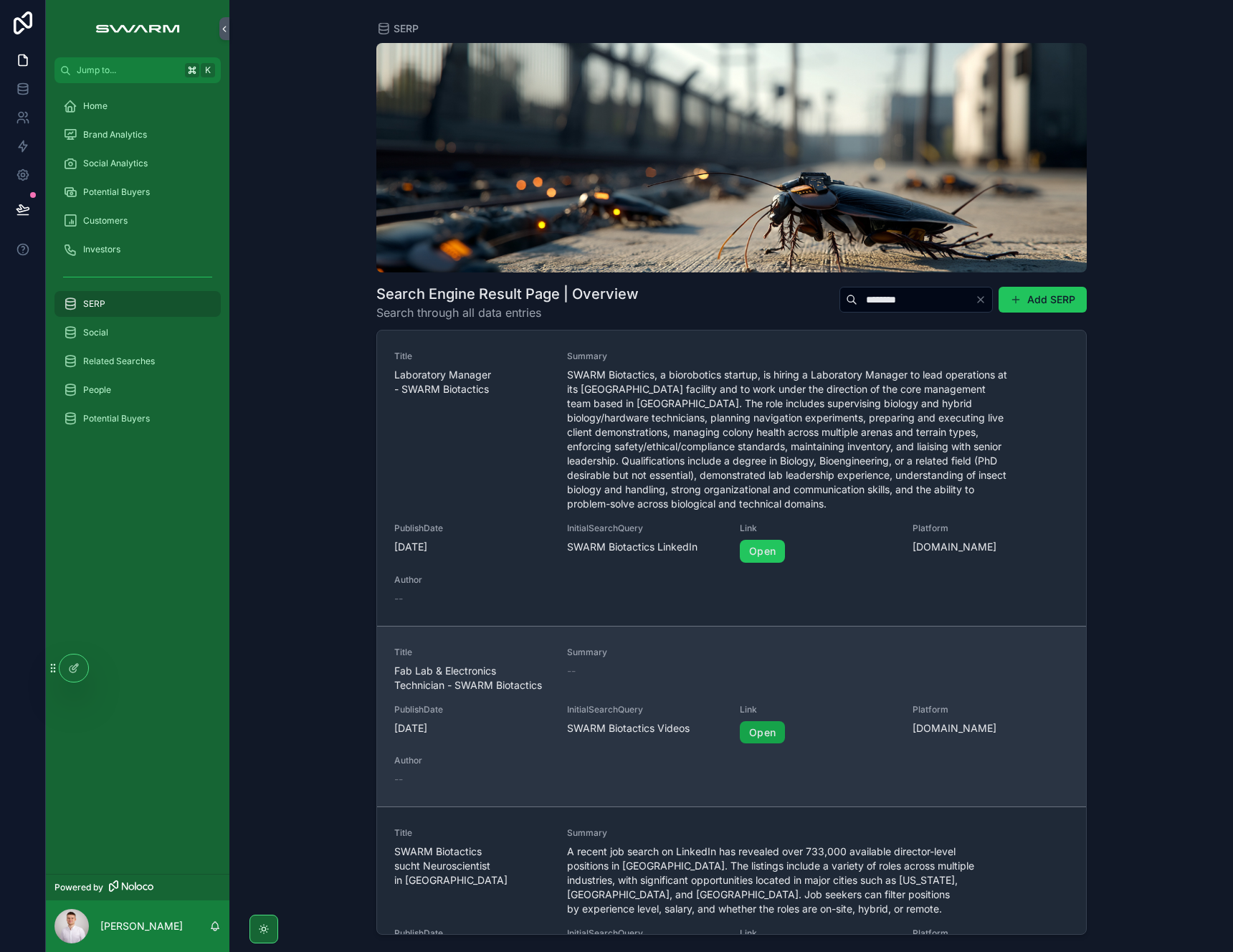
click at [748, 732] on link "Open" at bounding box center [762, 732] width 45 height 23
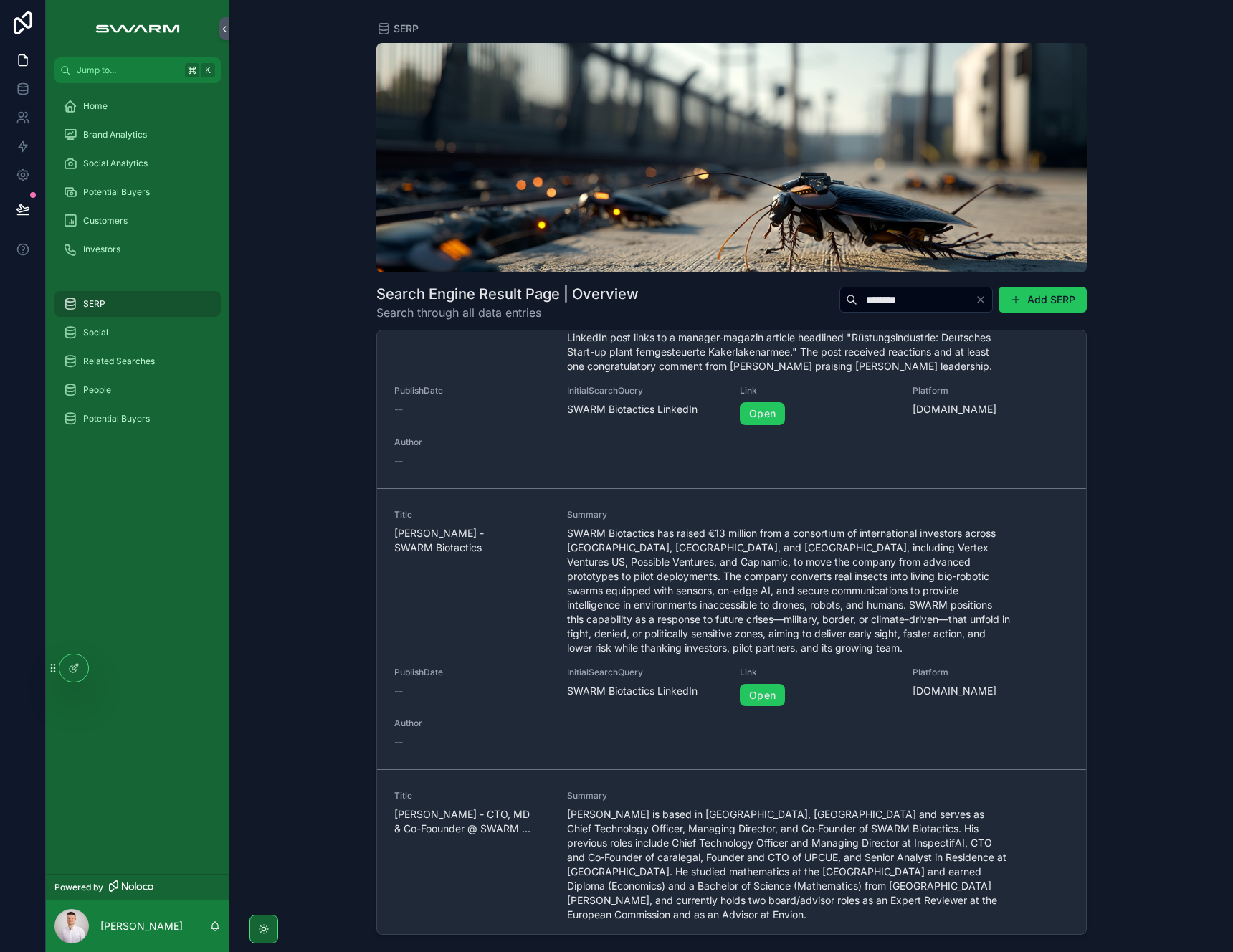
scroll to position [3261, 0]
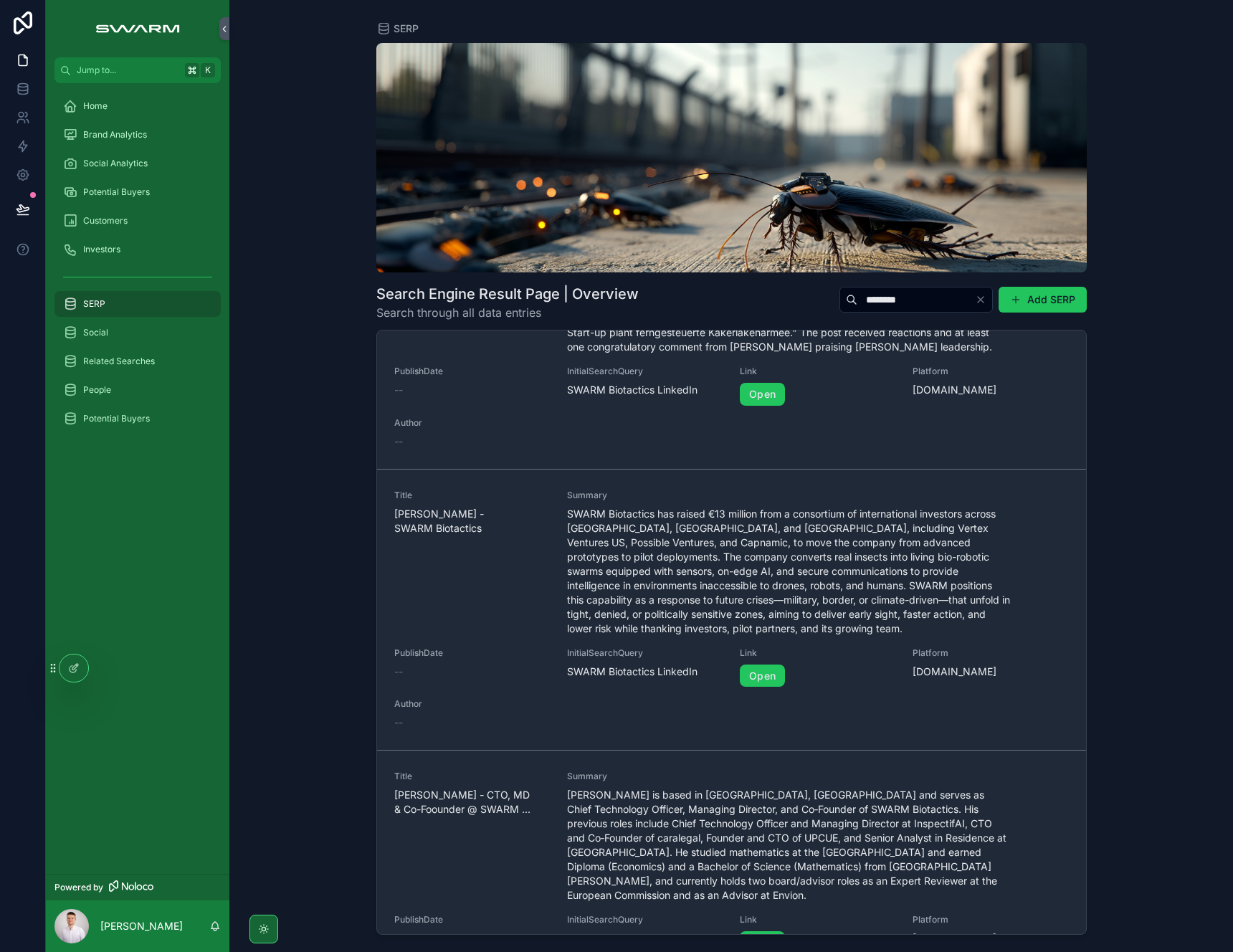
click at [978, 298] on icon "Clear" at bounding box center [981, 299] width 12 height 12
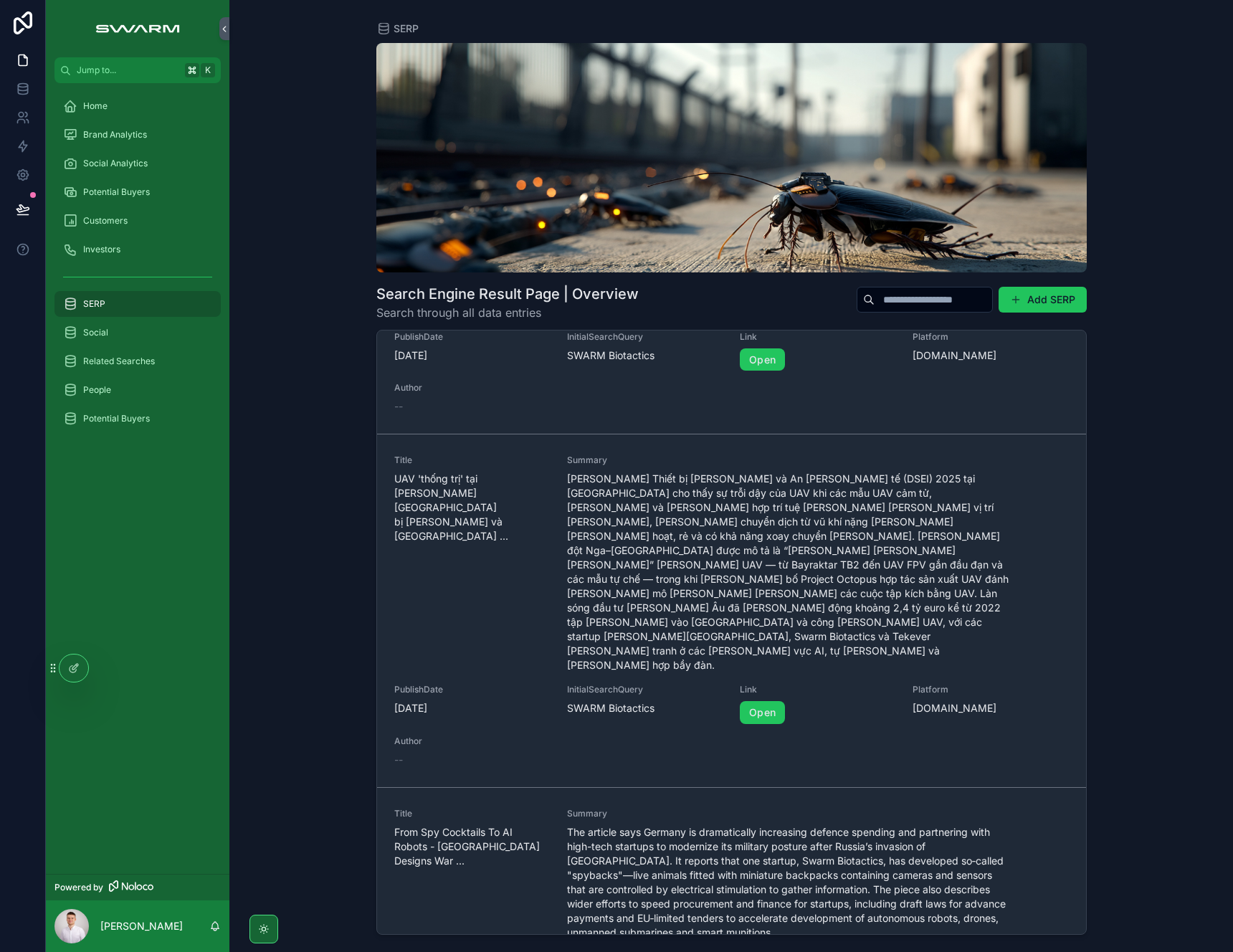
scroll to position [3691, 0]
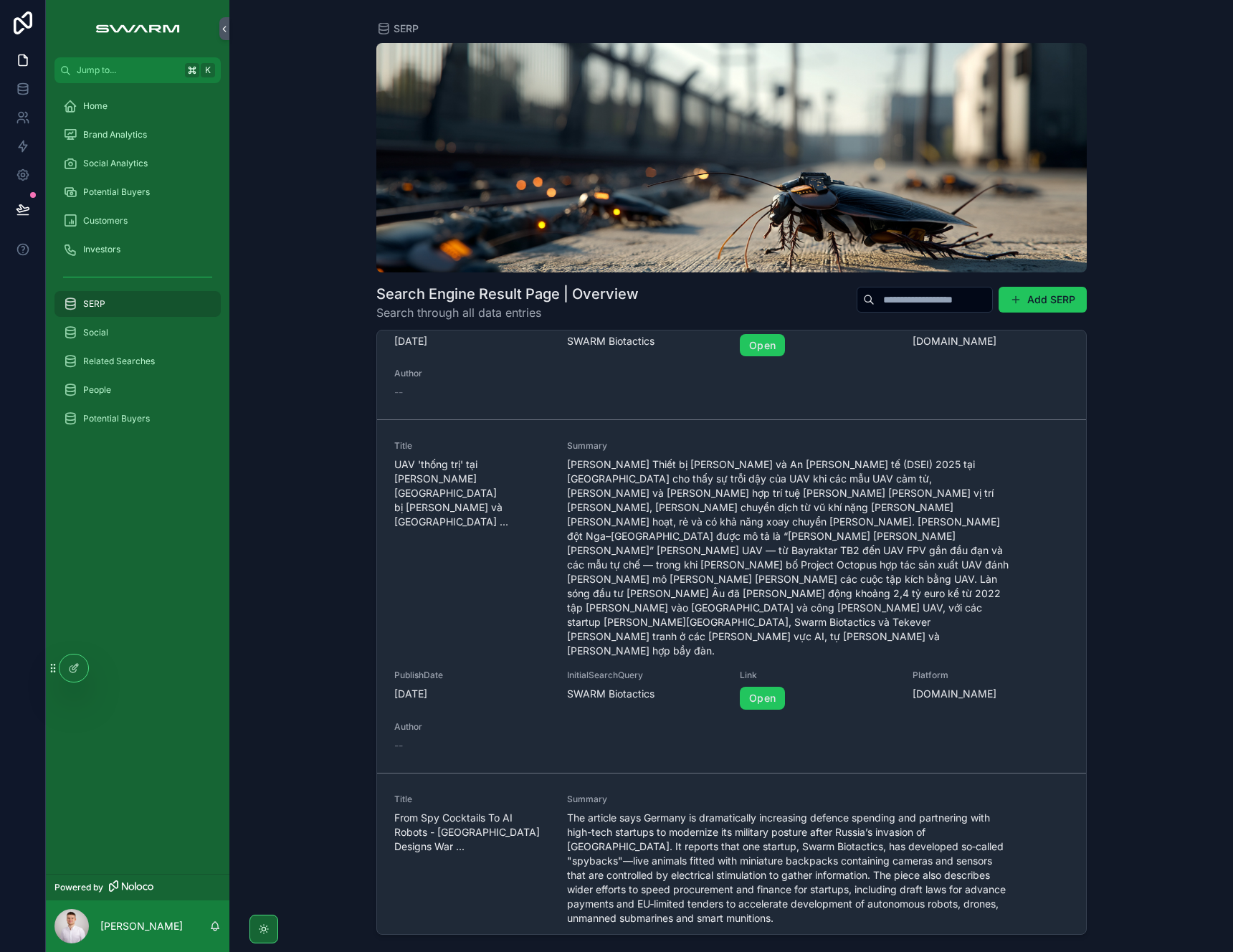
click at [978, 298] on input "scrollable content" at bounding box center [933, 299] width 117 height 20
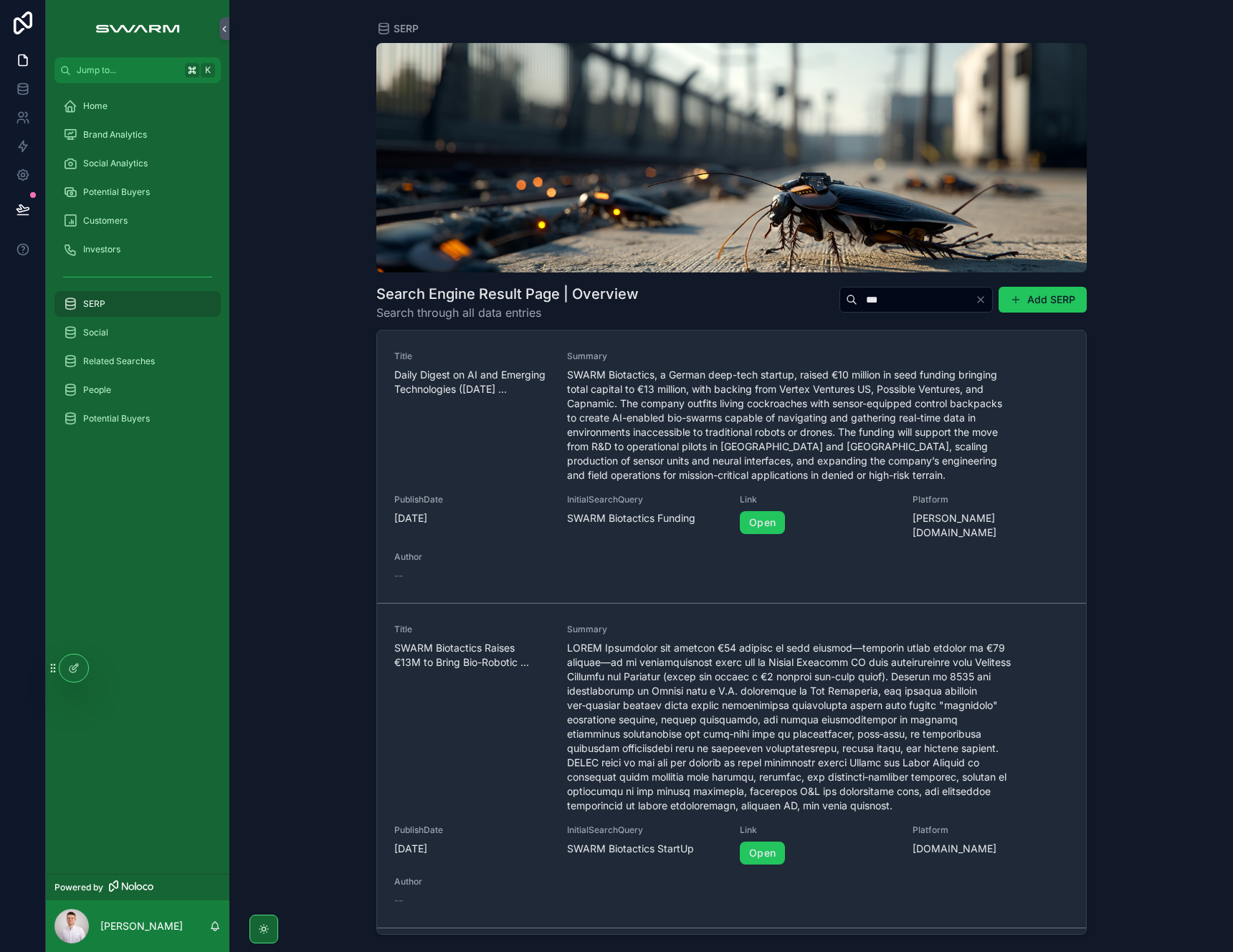
type input "***"
click at [309, 364] on div "SERP Search Engine Result Page | Overview Search through all data entries *** A…" at bounding box center [731, 476] width 1004 height 952
click at [168, 103] on div "Home" at bounding box center [137, 105] width 149 height 23
